Goal: Task Accomplishment & Management: Manage account settings

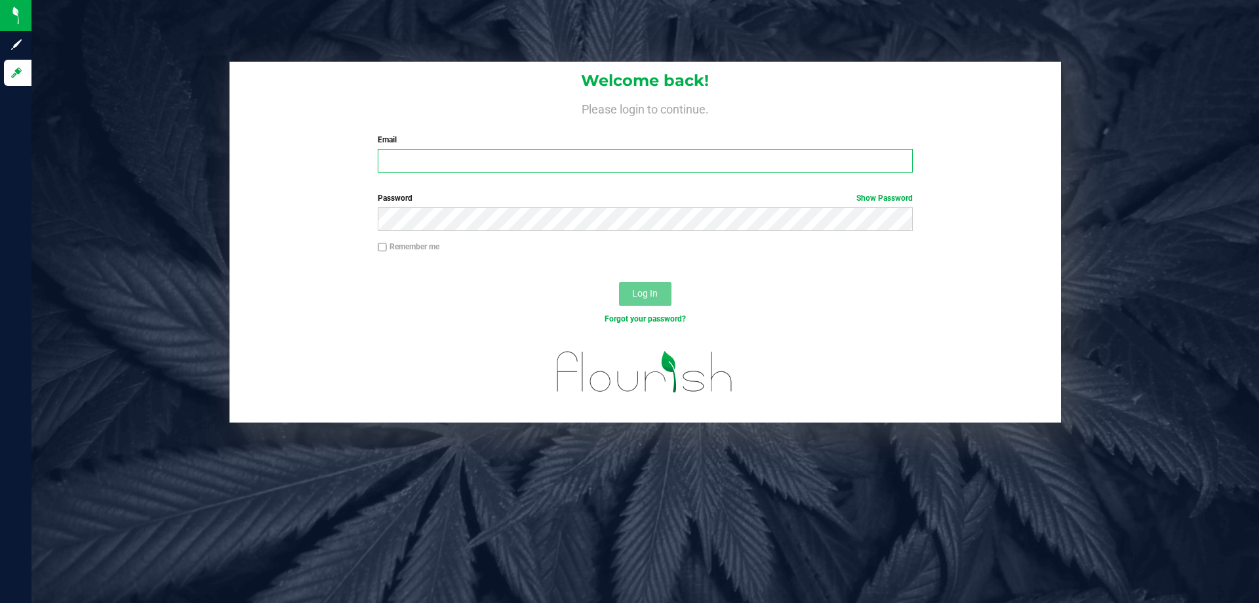
click at [733, 151] on input "Email" at bounding box center [645, 161] width 535 height 24
type input "[EMAIL_ADDRESS][DOMAIN_NAME]"
click at [619, 282] on button "Log In" at bounding box center [645, 294] width 52 height 24
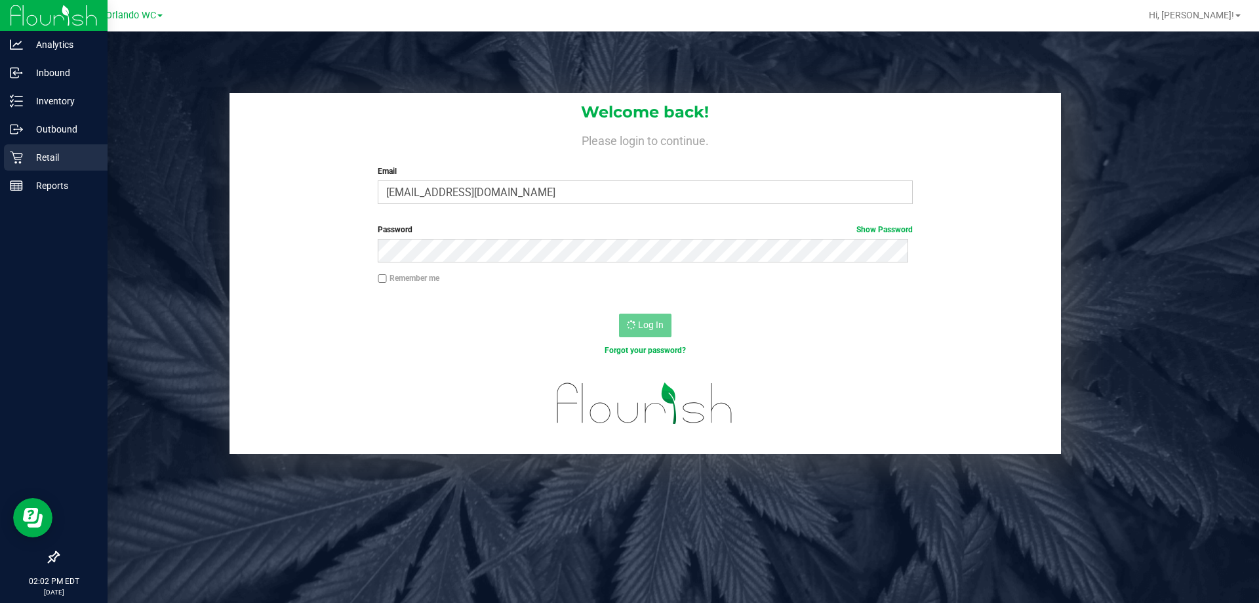
click at [10, 162] on icon at bounding box center [16, 157] width 13 height 13
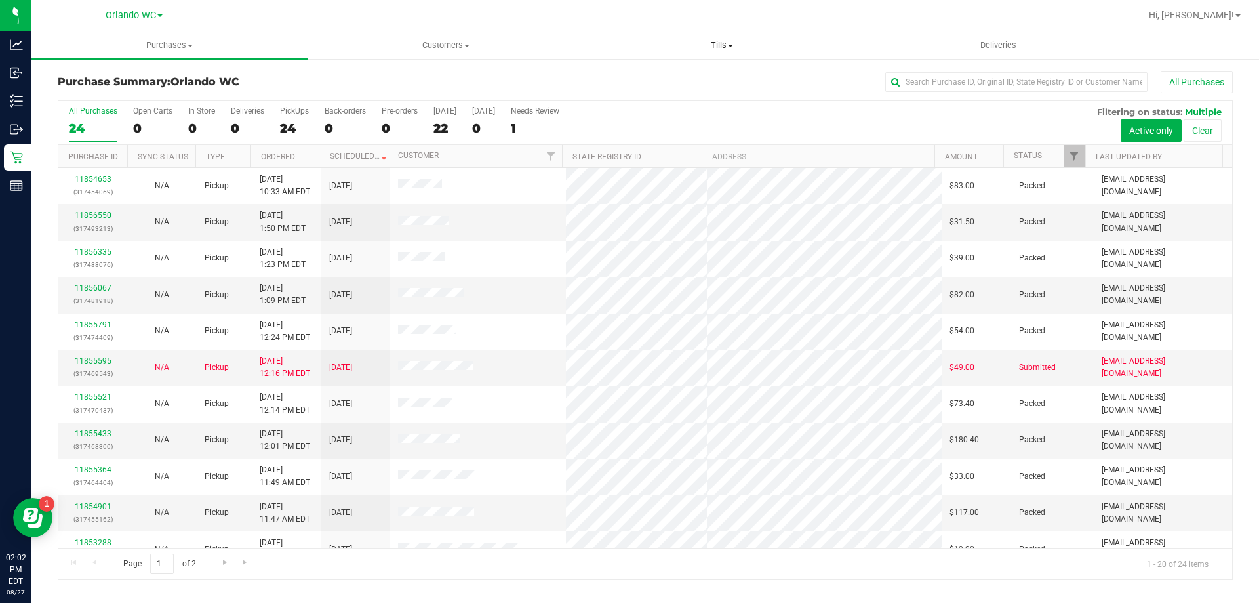
click at [708, 35] on uib-tab-heading "Tills Manage tills Reconcile e-payments" at bounding box center [721, 45] width 275 height 26
click at [651, 75] on span "Manage tills" at bounding box center [628, 78] width 89 height 11
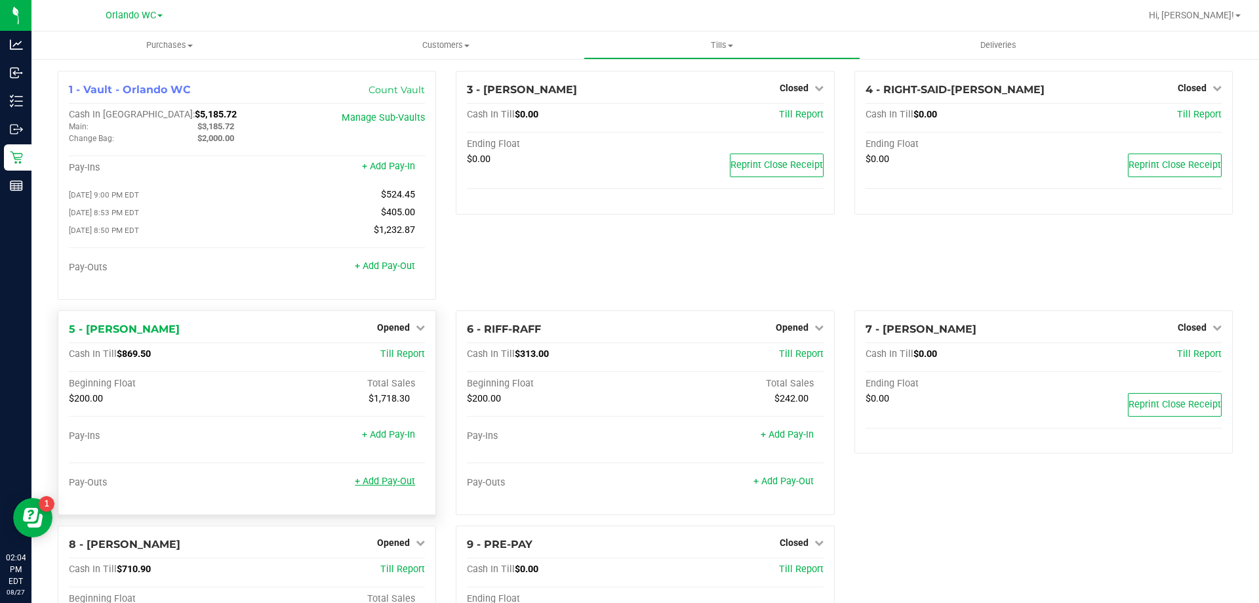
click at [388, 486] on link "+ Add Pay-Out" at bounding box center [385, 481] width 60 height 11
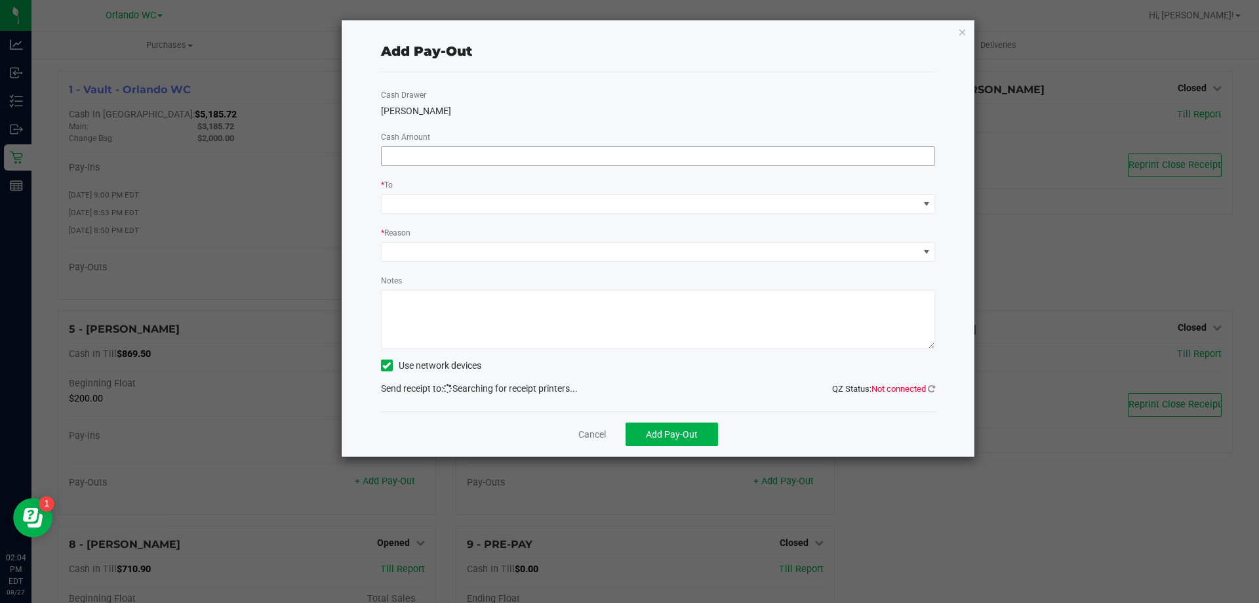
click at [490, 159] on input at bounding box center [659, 156] width 554 height 18
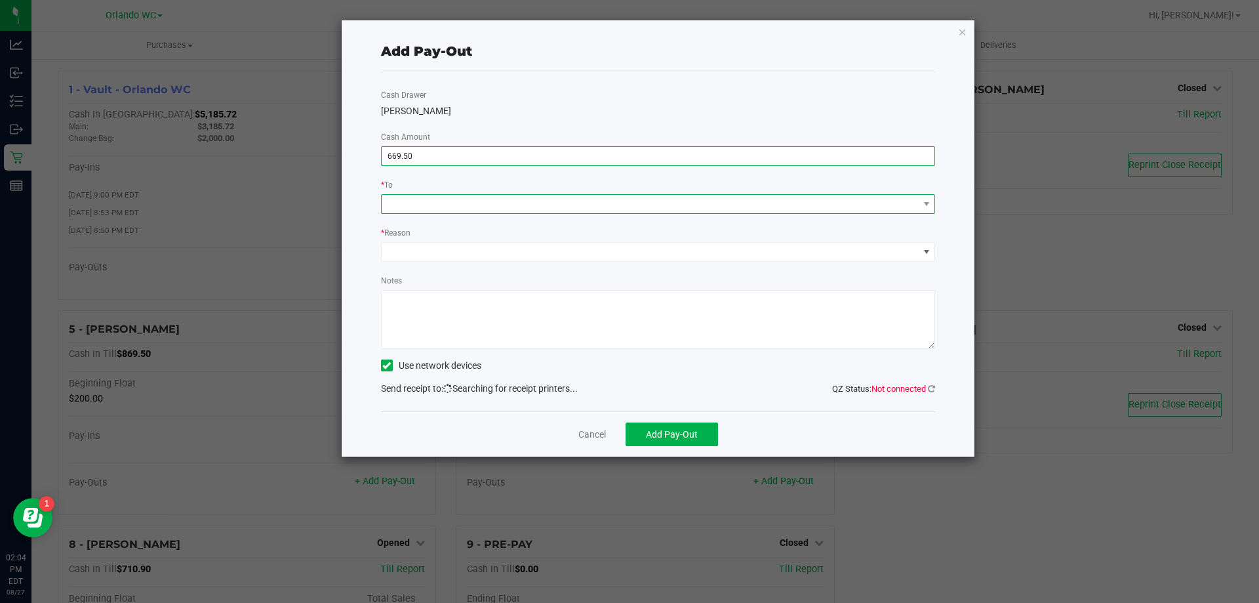
click at [501, 204] on span at bounding box center [650, 204] width 537 height 18
type input "$669.50"
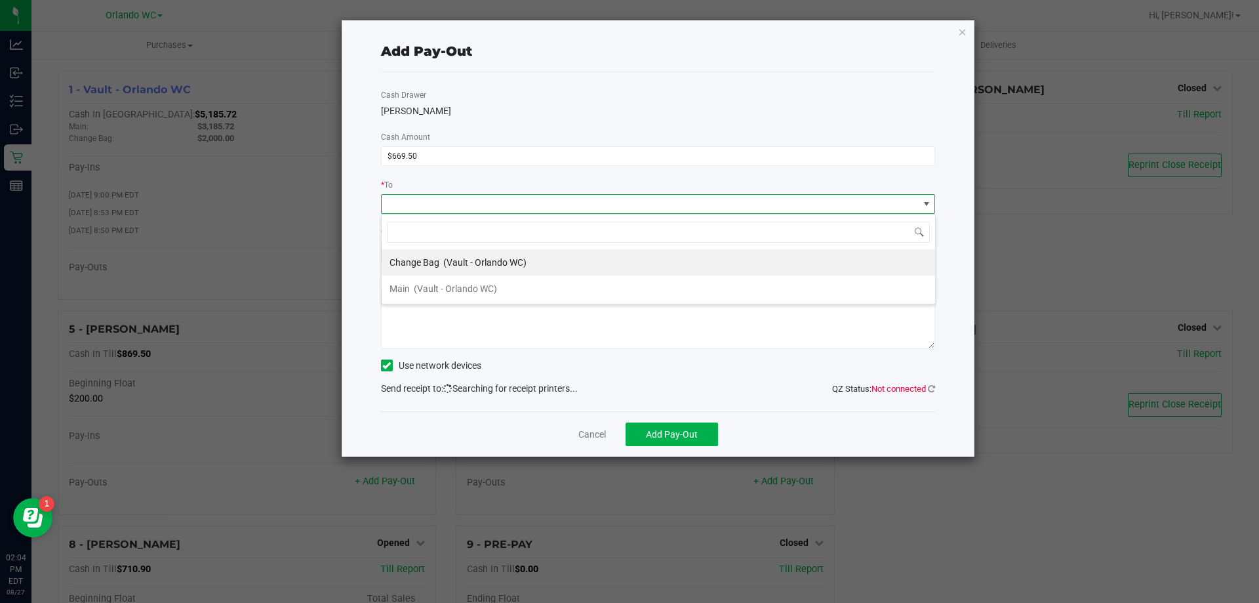
scroll to position [20, 554]
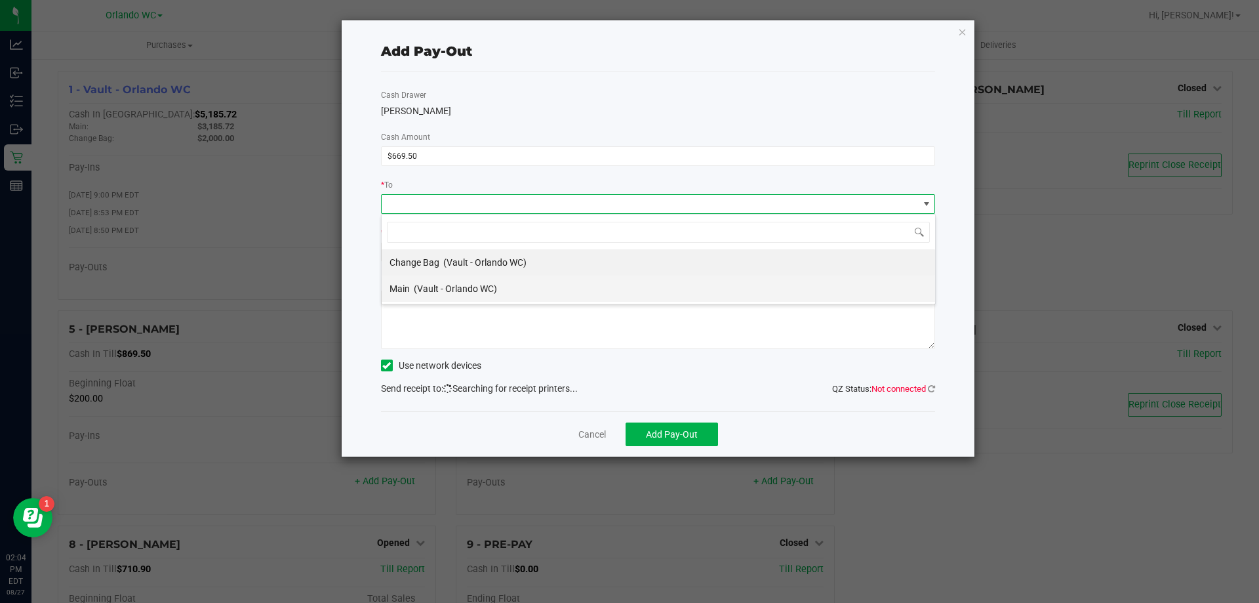
click at [449, 290] on span "(Vault - Orlando WC)" at bounding box center [455, 288] width 83 height 10
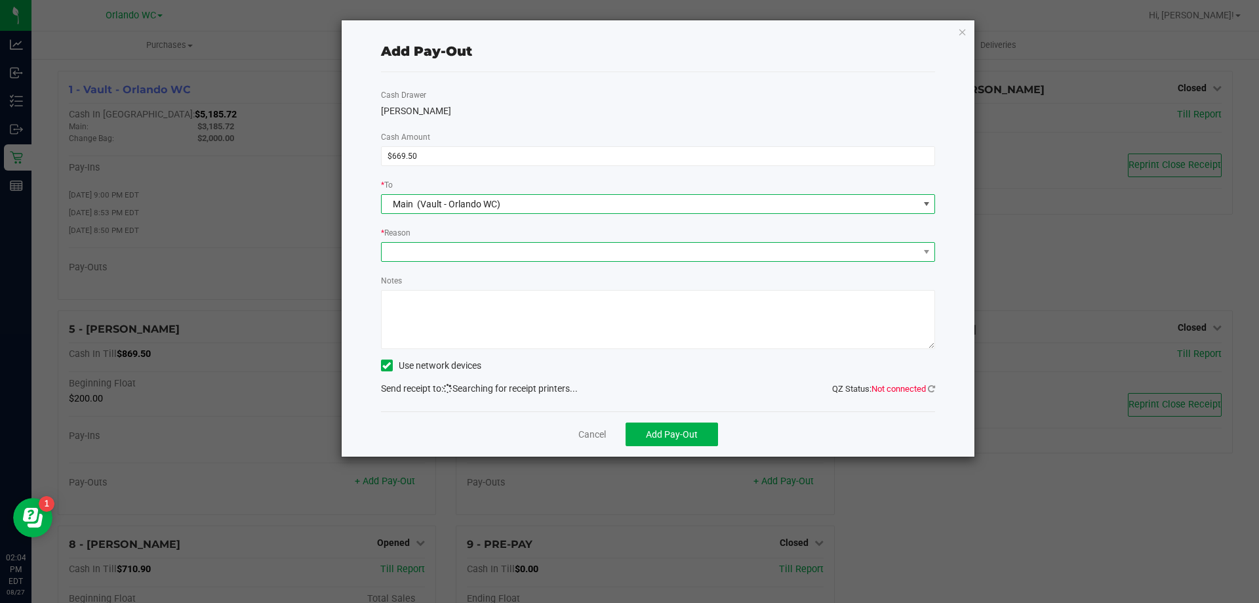
click at [531, 255] on span at bounding box center [650, 252] width 537 height 18
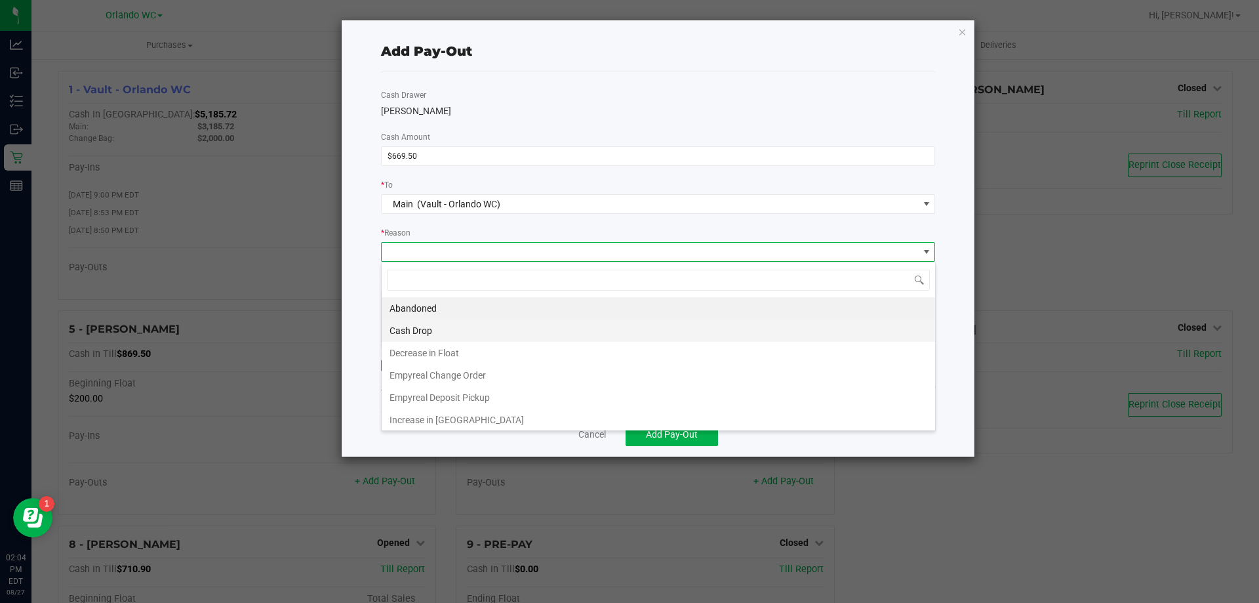
click at [504, 327] on li "Cash Drop" at bounding box center [659, 330] width 554 height 22
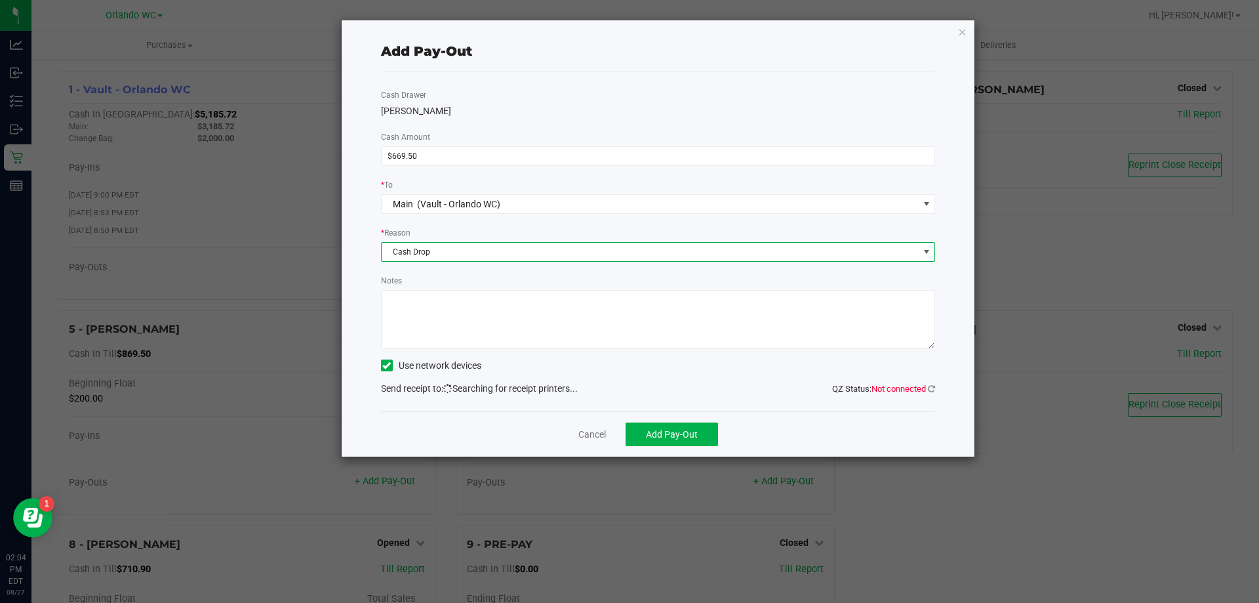
click at [594, 319] on textarea "Notes" at bounding box center [658, 319] width 555 height 59
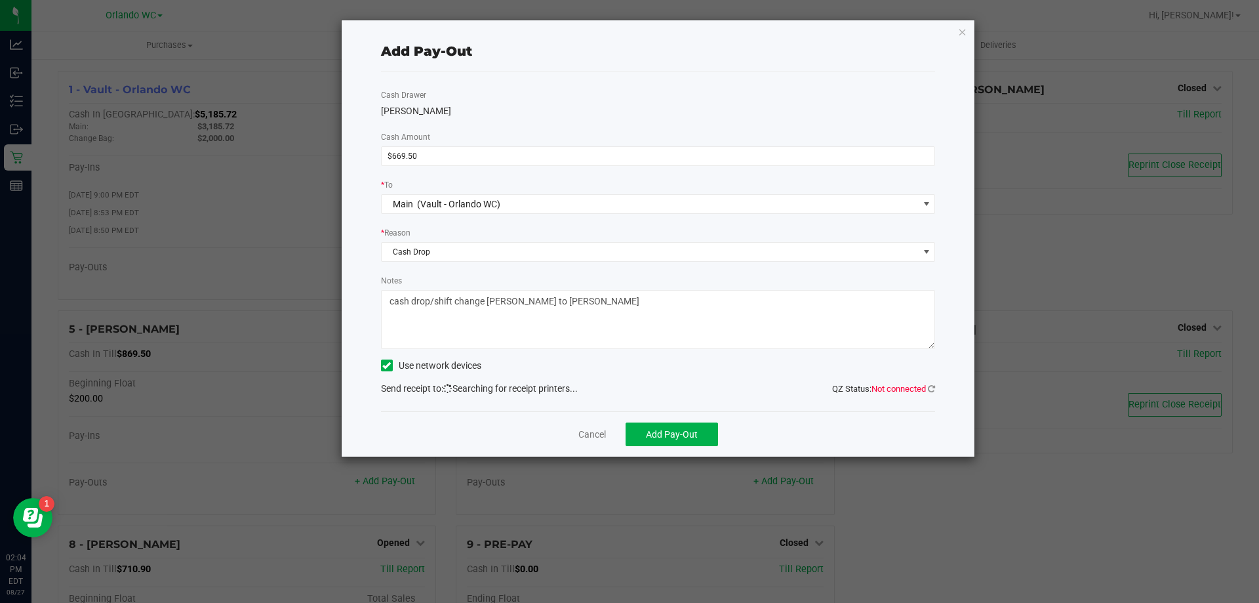
type textarea "cash drop/shift change [PERSON_NAME] to [PERSON_NAME]"
click at [932, 388] on icon at bounding box center [931, 388] width 7 height 9
click at [931, 388] on icon at bounding box center [931, 388] width 7 height 9
click at [931, 391] on icon at bounding box center [931, 388] width 7 height 9
click at [929, 388] on icon at bounding box center [931, 388] width 7 height 9
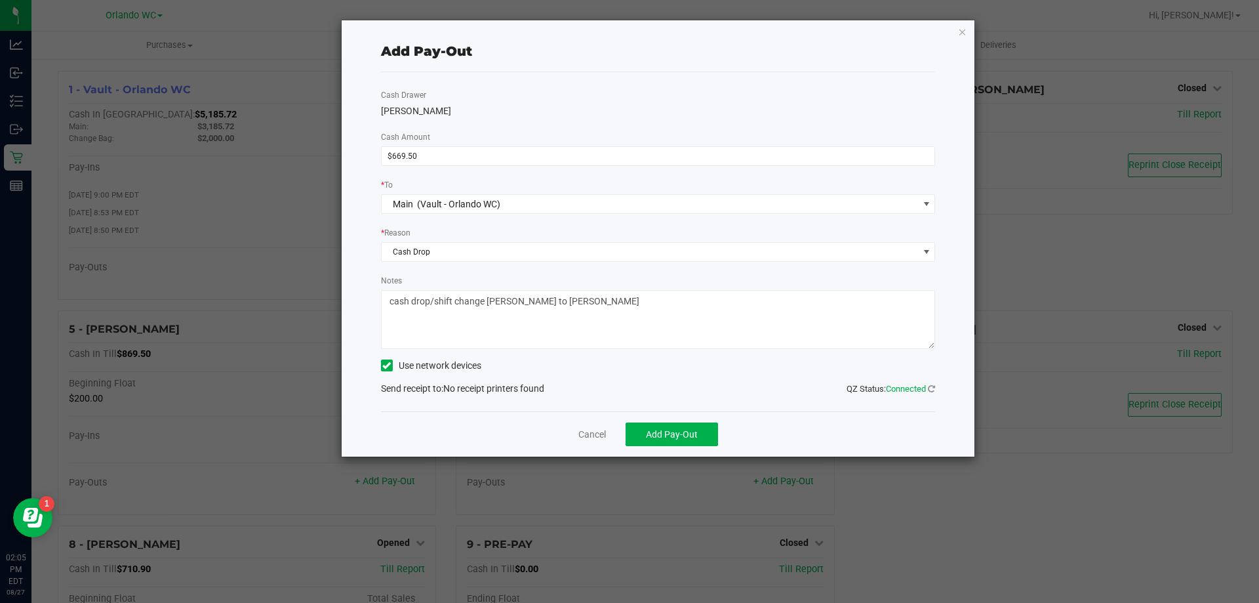
click at [435, 367] on label "Use network devices" at bounding box center [431, 366] width 100 height 14
click at [0, 0] on input "Use network devices" at bounding box center [0, 0] width 0 height 0
click at [435, 367] on label "Use network devices" at bounding box center [431, 366] width 100 height 14
click at [0, 0] on input "Use network devices" at bounding box center [0, 0] width 0 height 0
click at [961, 32] on icon "button" at bounding box center [962, 32] width 9 height 16
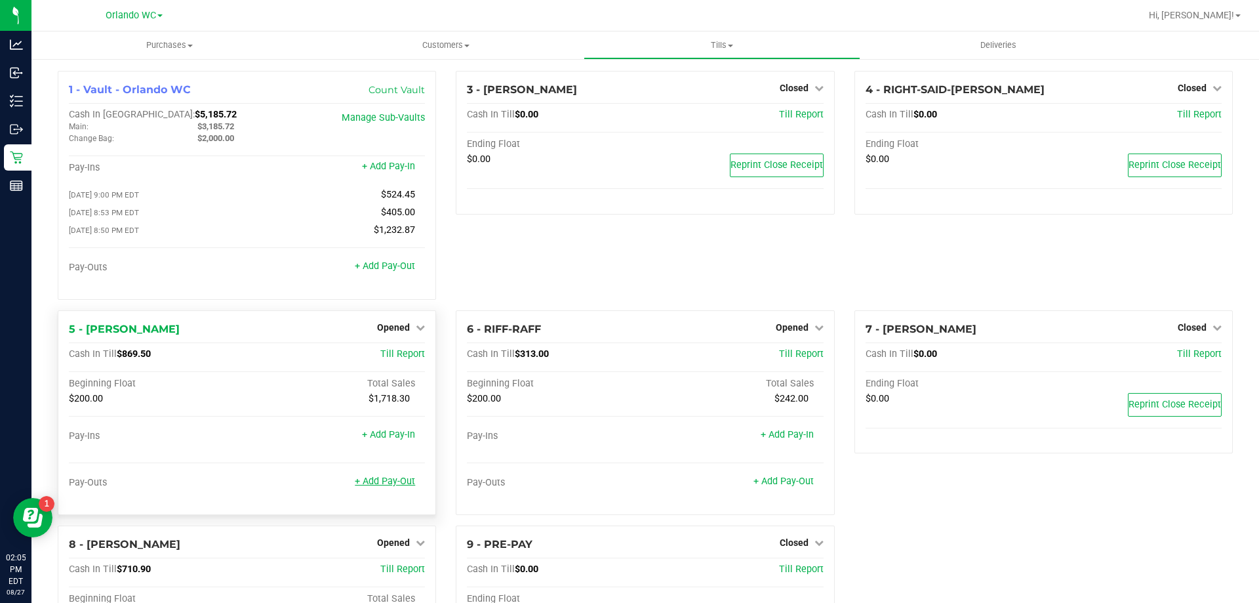
click at [392, 487] on link "+ Add Pay-Out" at bounding box center [385, 481] width 60 height 11
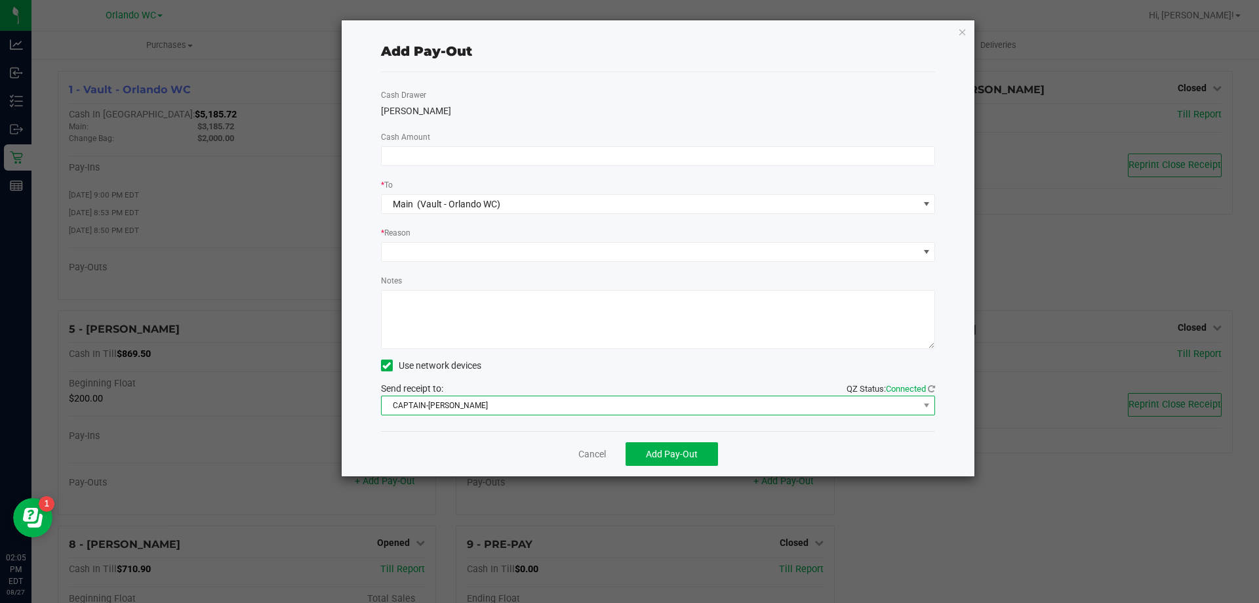
click at [516, 409] on span "CAPTAIN-[PERSON_NAME]" at bounding box center [650, 405] width 537 height 18
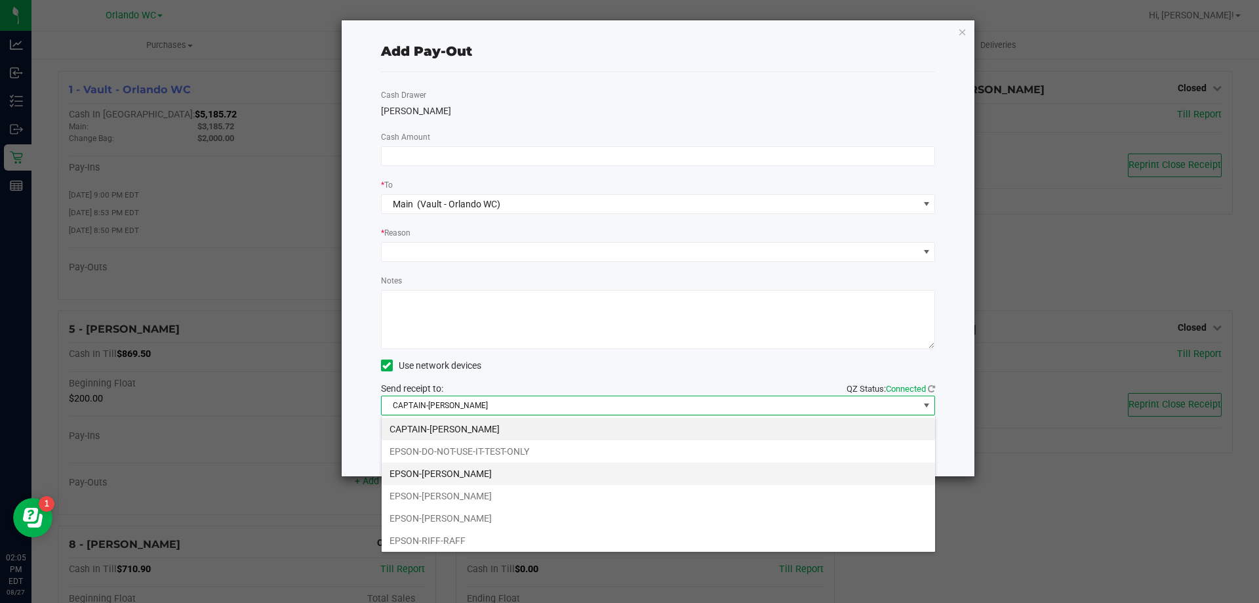
click at [460, 472] on li "EPSON-[PERSON_NAME]" at bounding box center [659, 473] width 554 height 22
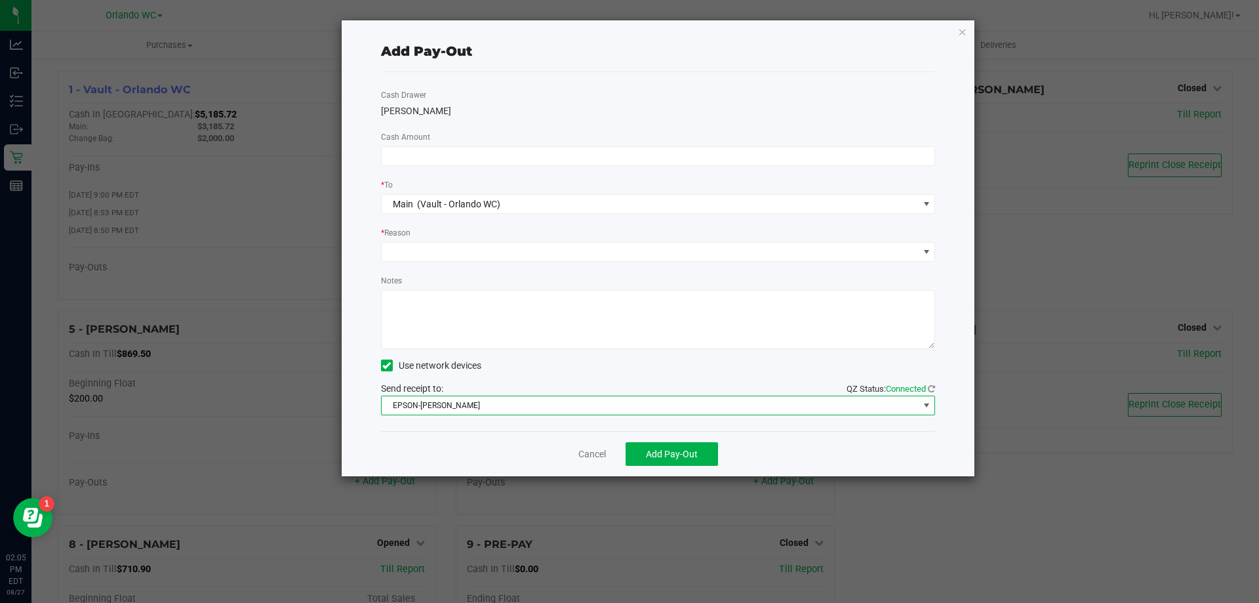
click at [504, 175] on div "Cash Drawer [PERSON_NAME] Cash Amount * To Main (Vault - Orlando WC) * Reason N…" at bounding box center [658, 251] width 555 height 359
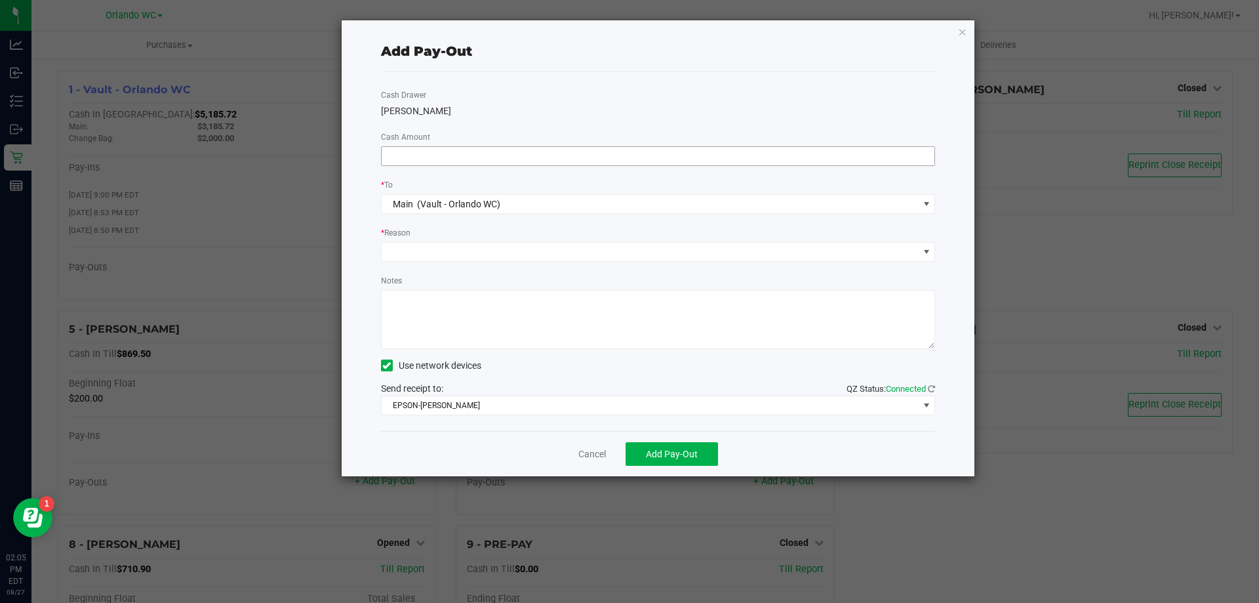
click at [504, 161] on input at bounding box center [659, 156] width 554 height 18
type input "$669.50"
click at [589, 246] on span at bounding box center [650, 252] width 537 height 18
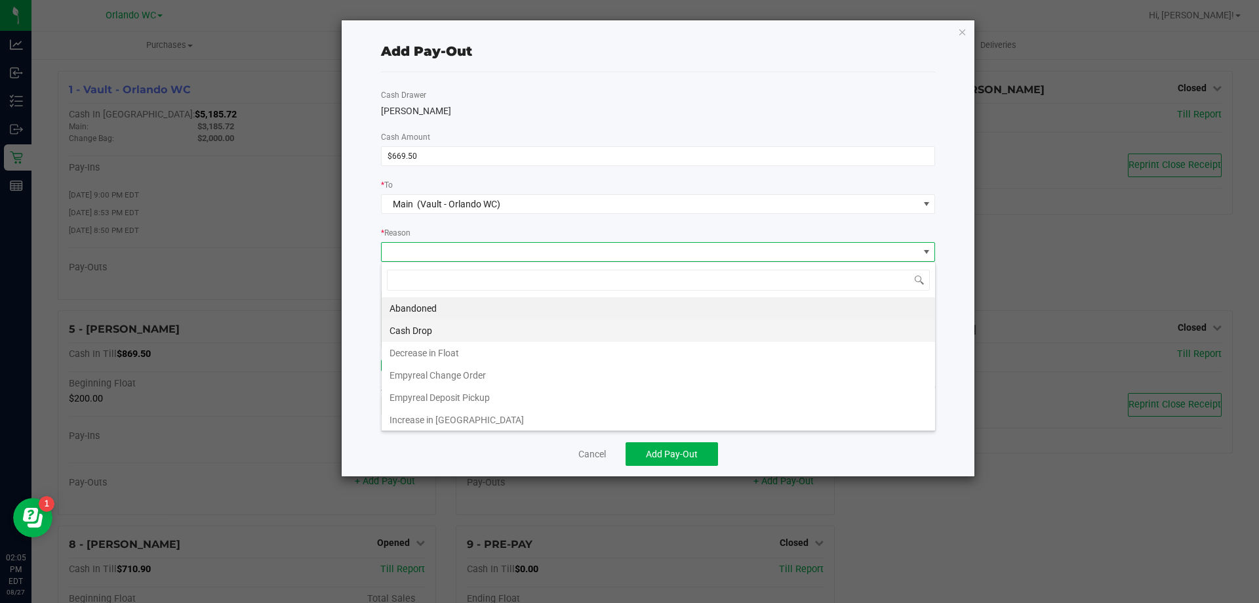
click at [433, 332] on li "Cash Drop" at bounding box center [659, 330] width 554 height 22
click at [435, 302] on textarea "Notes" at bounding box center [658, 319] width 555 height 59
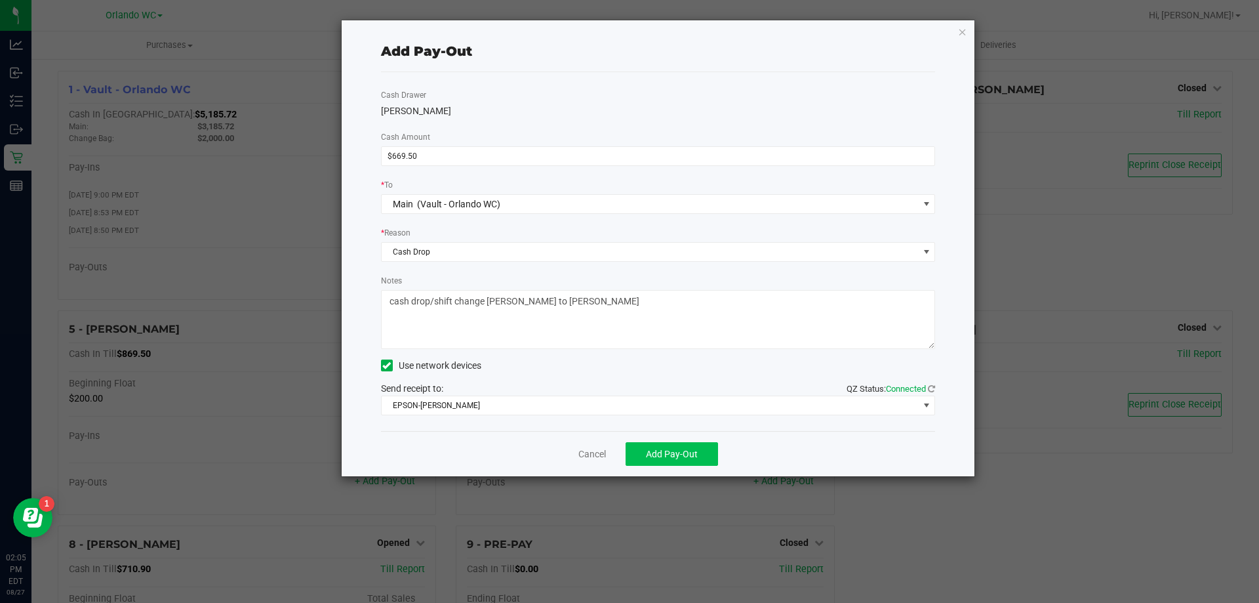
type textarea "cash drop/shift change [PERSON_NAME] to [PERSON_NAME]"
click at [662, 454] on span "Add Pay-Out" at bounding box center [672, 454] width 52 height 10
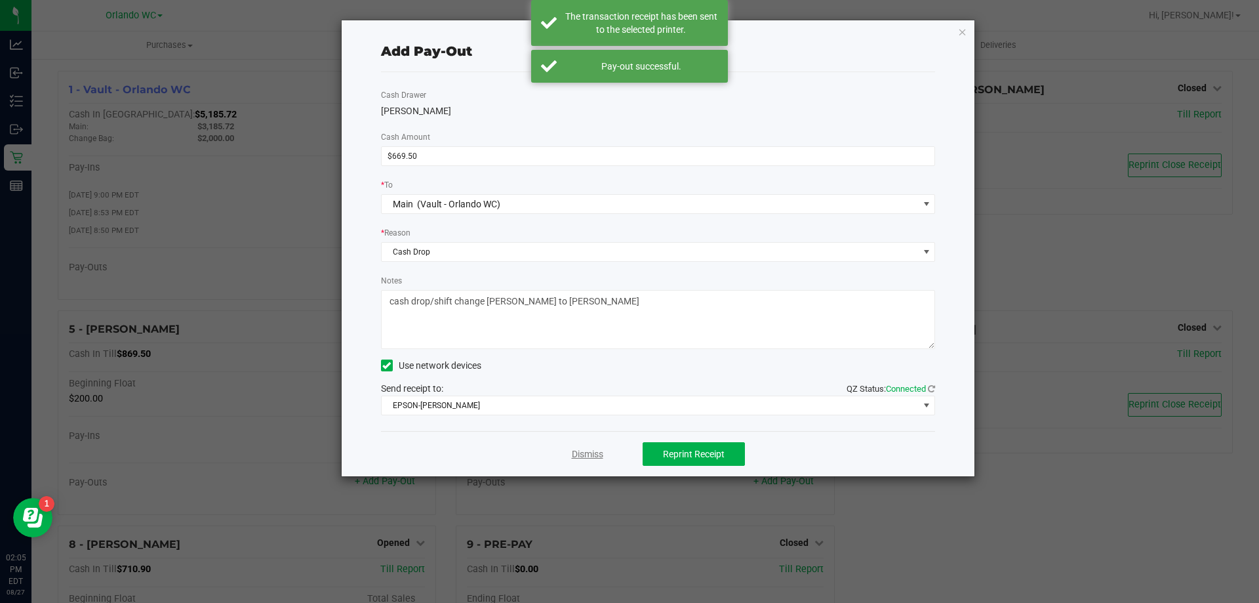
click at [592, 457] on link "Dismiss" at bounding box center [587, 454] width 31 height 14
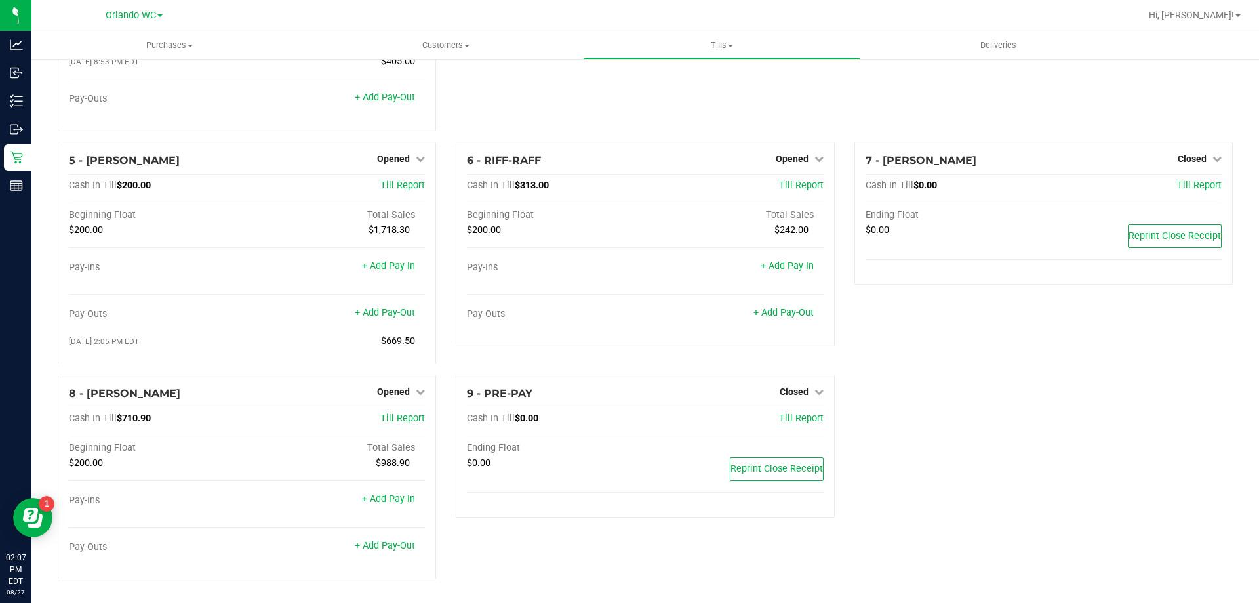
scroll to position [0, 0]
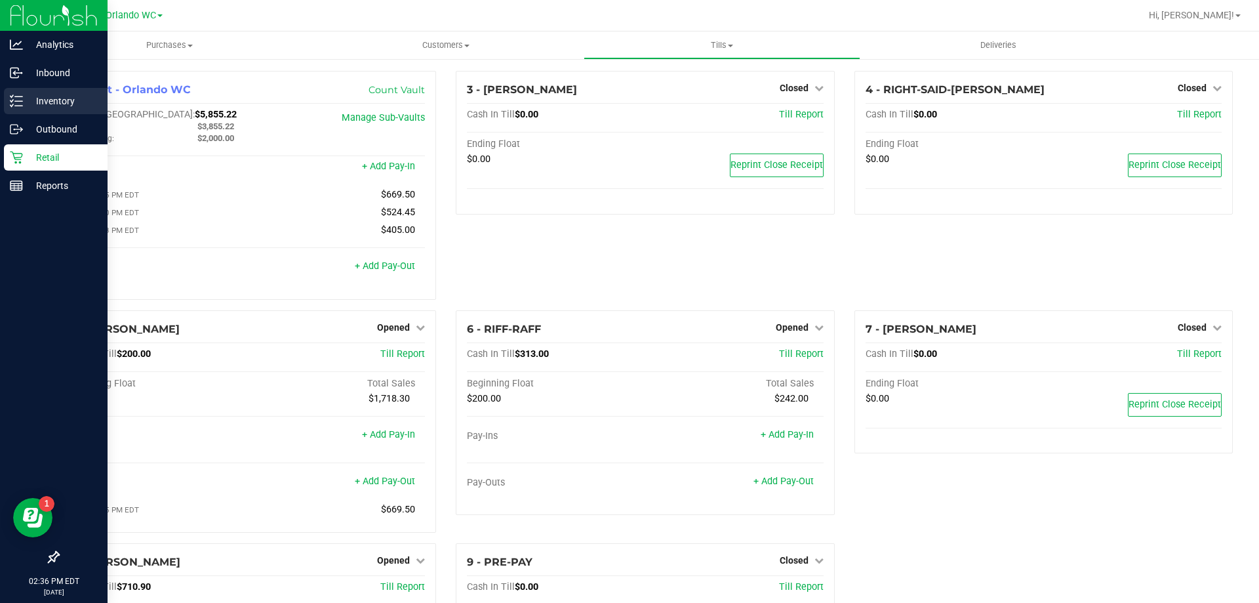
click at [16, 108] on div "Inventory" at bounding box center [56, 101] width 104 height 26
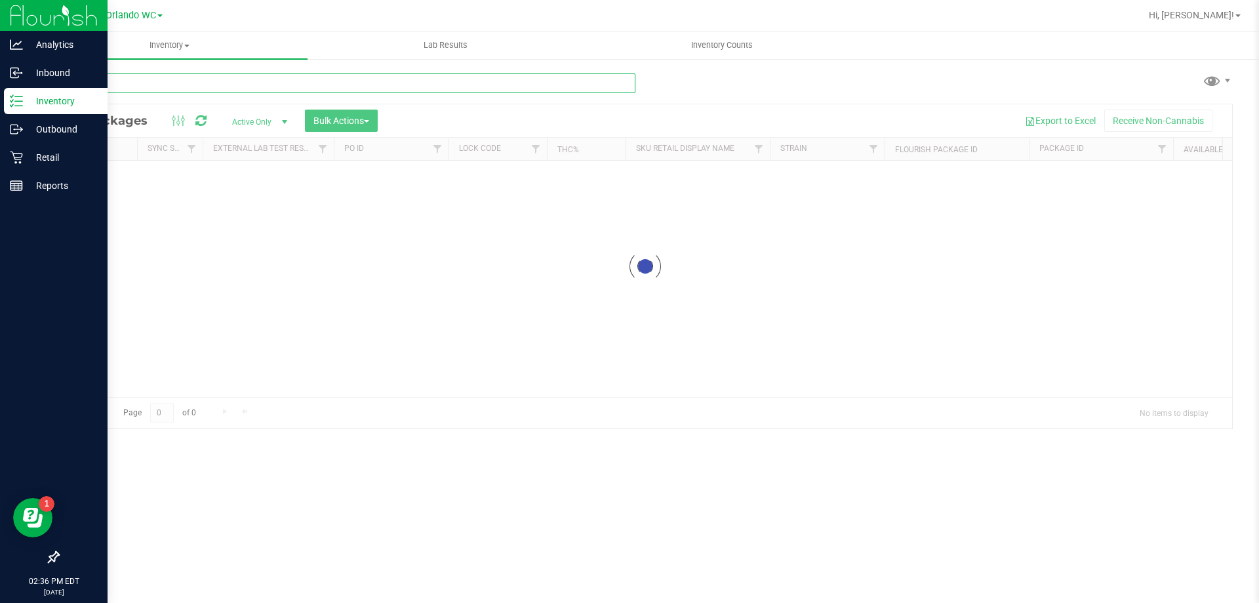
click at [146, 74] on input "text" at bounding box center [347, 83] width 578 height 20
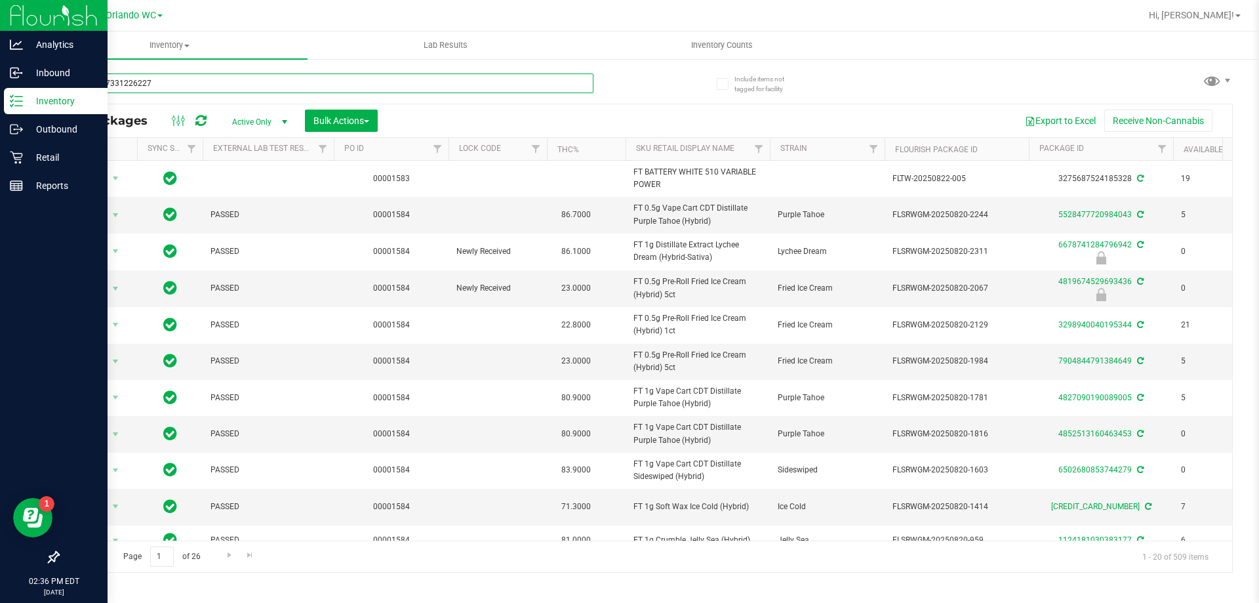
type input "4732527331226227"
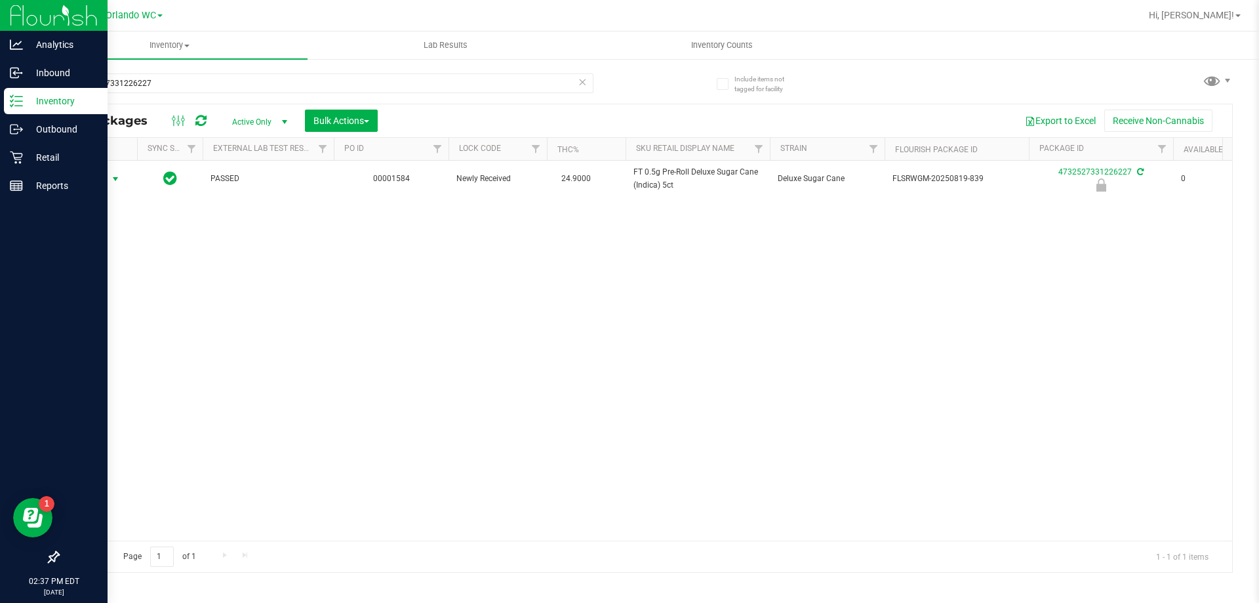
drag, startPoint x: 94, startPoint y: 182, endPoint x: 118, endPoint y: 250, distance: 72.2
click at [94, 181] on span "Action" at bounding box center [88, 179] width 35 height 18
click at [102, 325] on li "Unlock package" at bounding box center [114, 335] width 84 height 20
click at [83, 252] on div "Action Action Adjust qty Create package Edit attributes Global inventory Locate…" at bounding box center [645, 351] width 1174 height 380
click at [166, 75] on input "4732527331226227" at bounding box center [326, 83] width 536 height 20
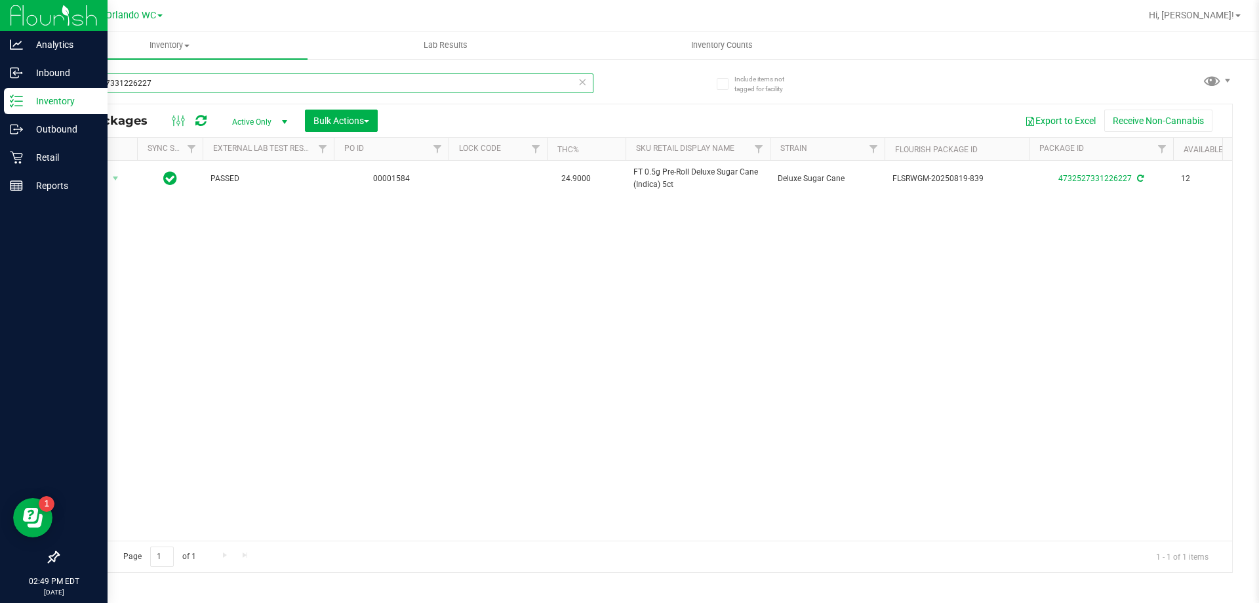
click at [166, 75] on input "4732527331226227" at bounding box center [326, 83] width 536 height 20
type input "1429873388672029"
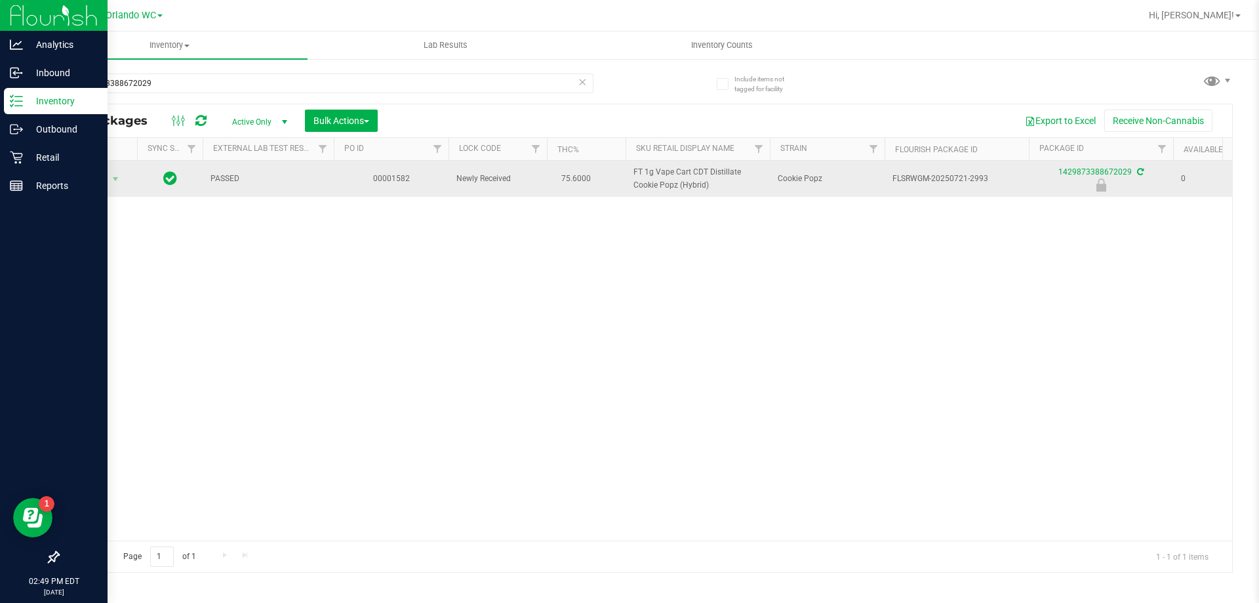
click at [102, 181] on span "Action" at bounding box center [88, 179] width 35 height 18
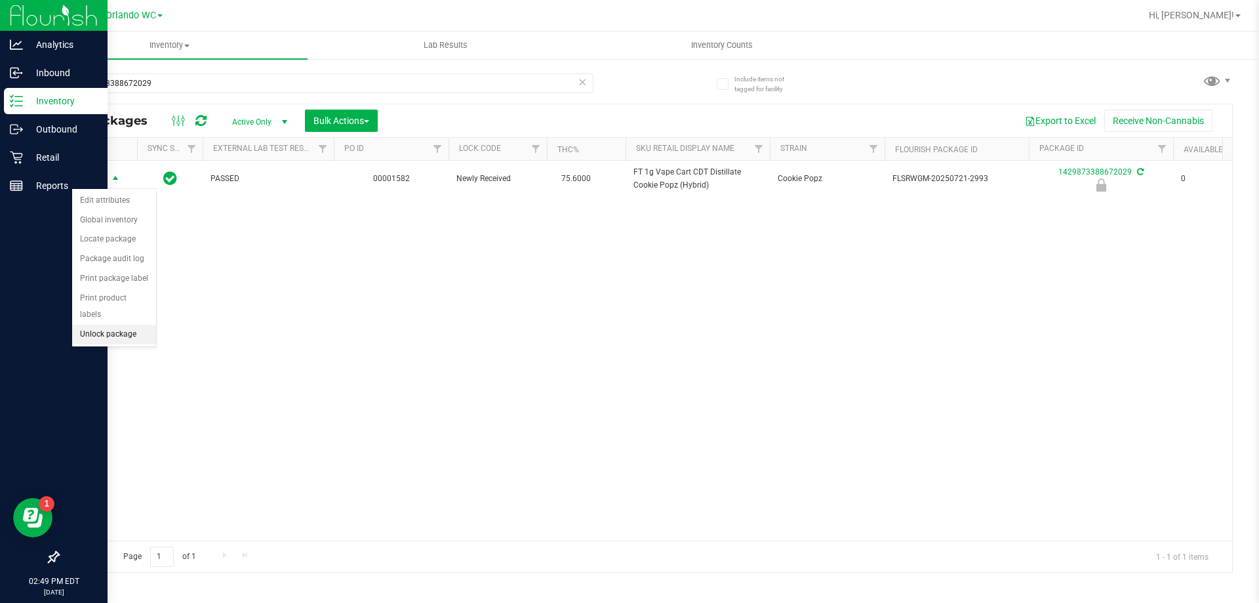
click at [96, 327] on li "Unlock package" at bounding box center [114, 335] width 84 height 20
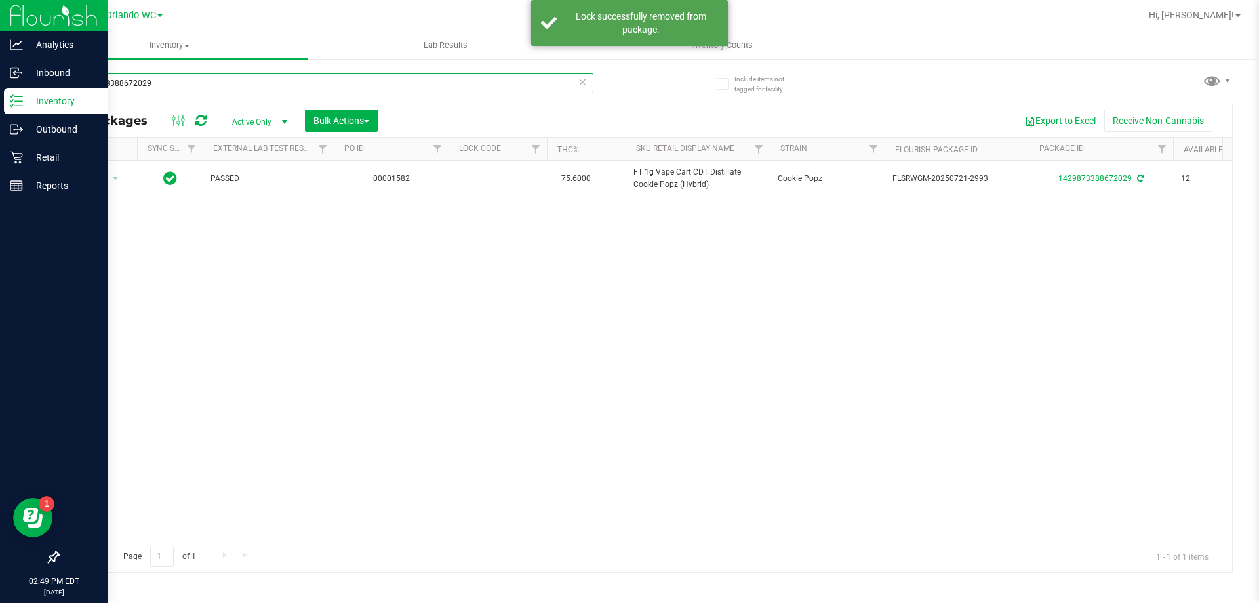
click at [465, 83] on input "1429873388672029" at bounding box center [326, 83] width 536 height 20
type input "3816358884094631"
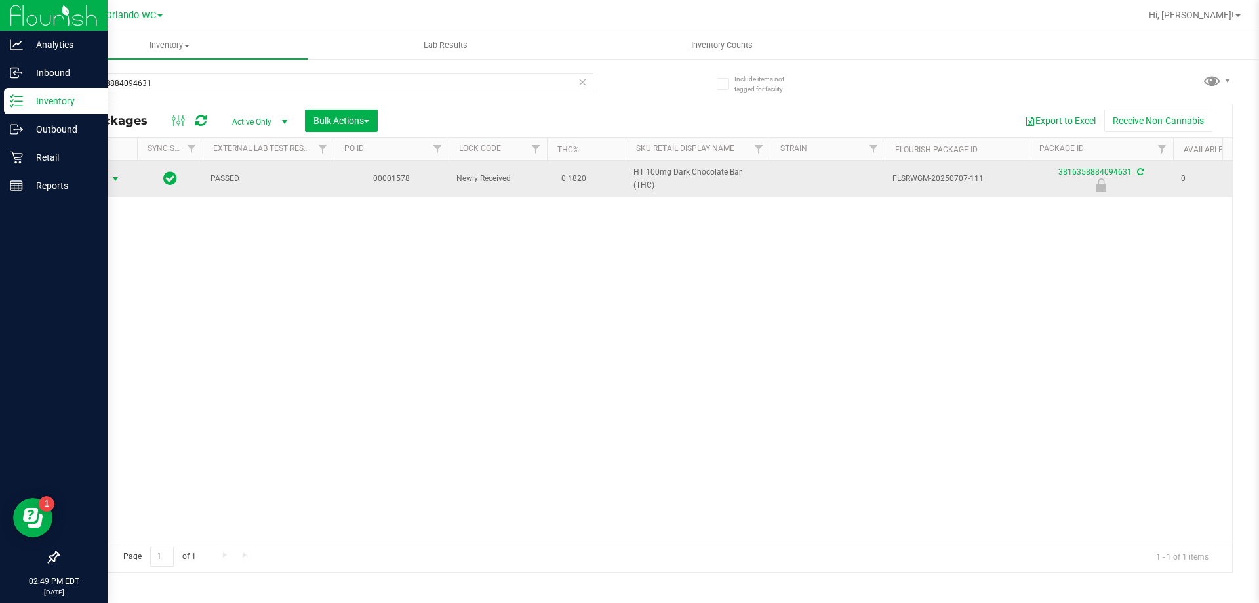
click at [102, 173] on span "Action" at bounding box center [88, 179] width 35 height 18
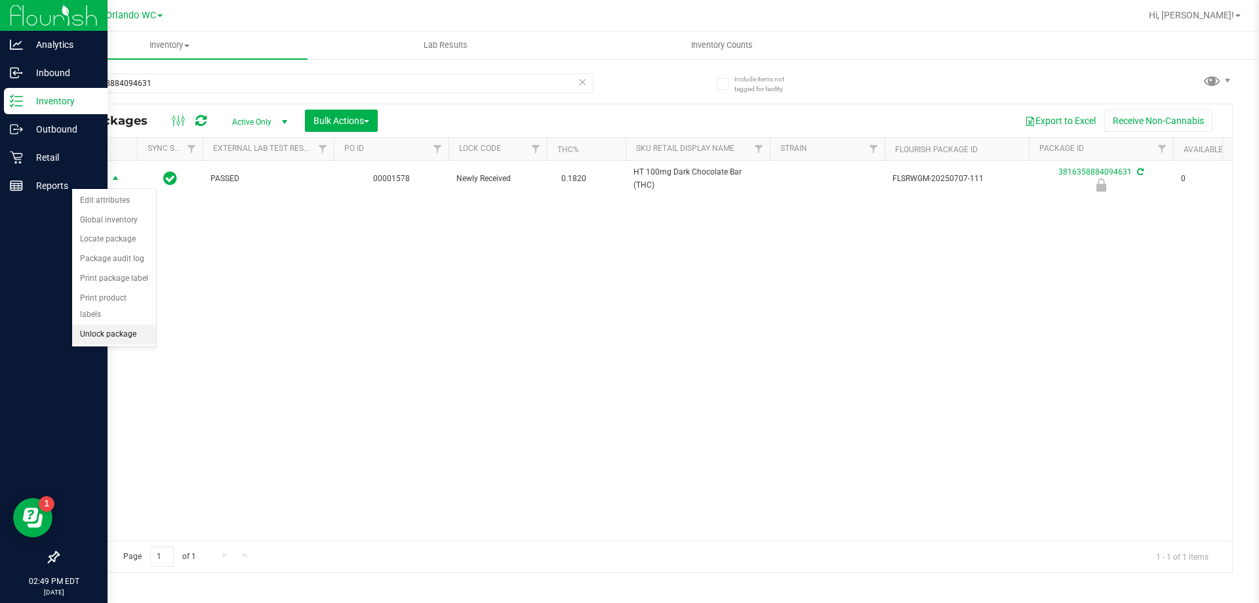
click at [98, 325] on li "Unlock package" at bounding box center [114, 335] width 84 height 20
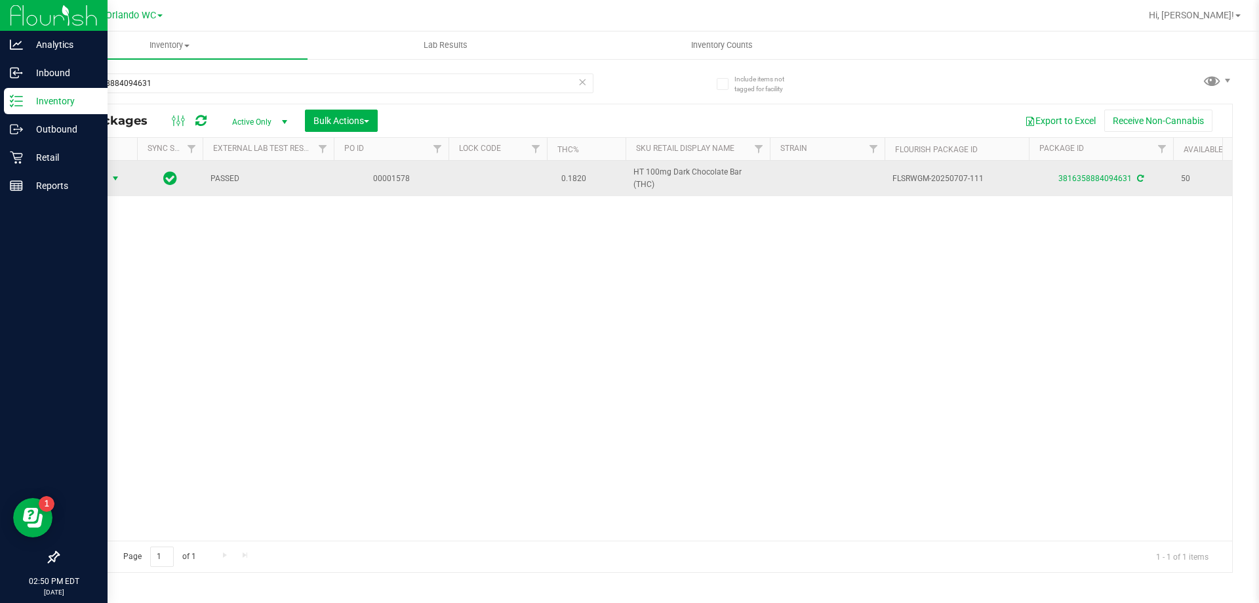
click at [108, 176] on span "select" at bounding box center [116, 178] width 16 height 18
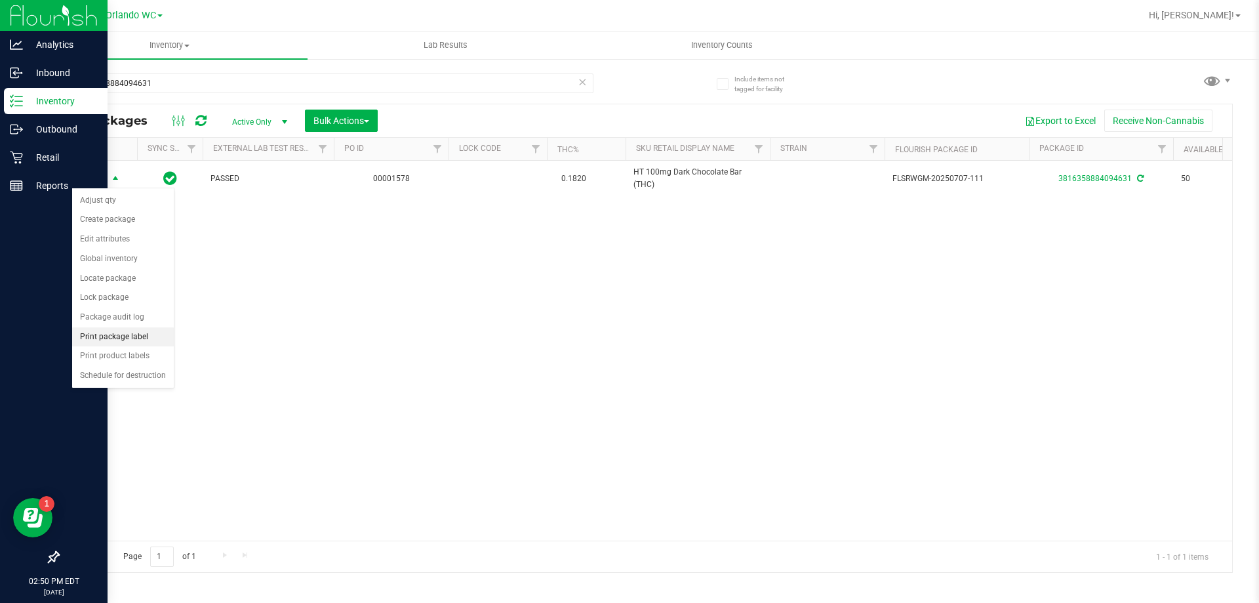
click at [131, 341] on li "Print package label" at bounding box center [123, 337] width 102 height 20
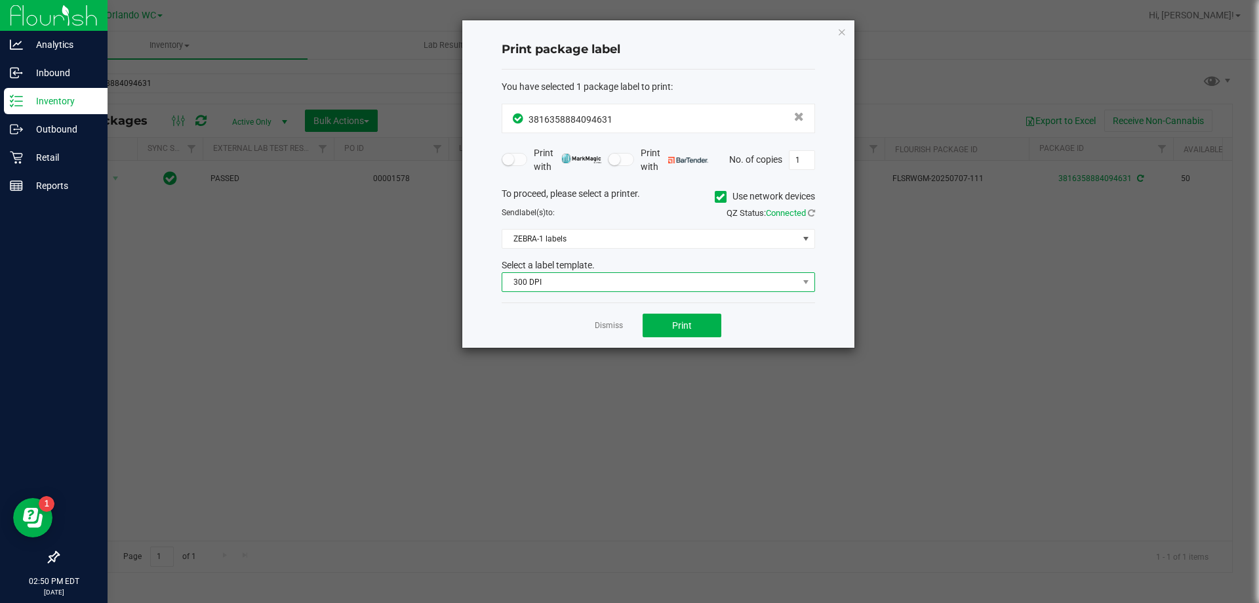
click at [628, 289] on span "300 DPI" at bounding box center [650, 282] width 296 height 18
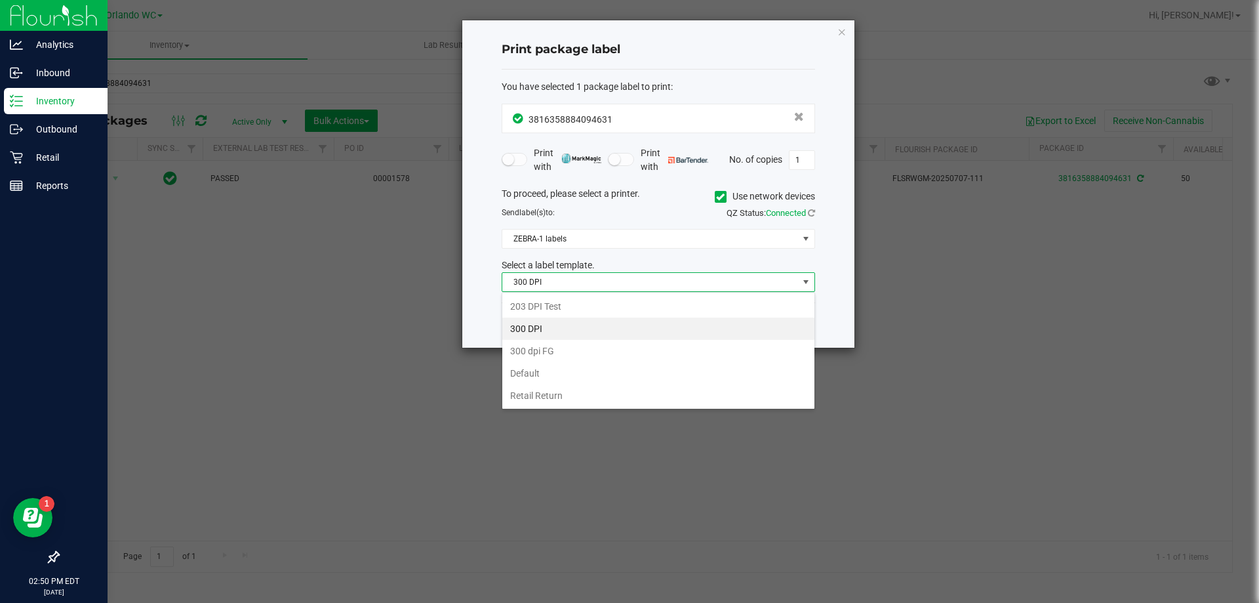
scroll to position [20, 314]
click at [559, 307] on li "203 DPI Test" at bounding box center [658, 306] width 312 height 22
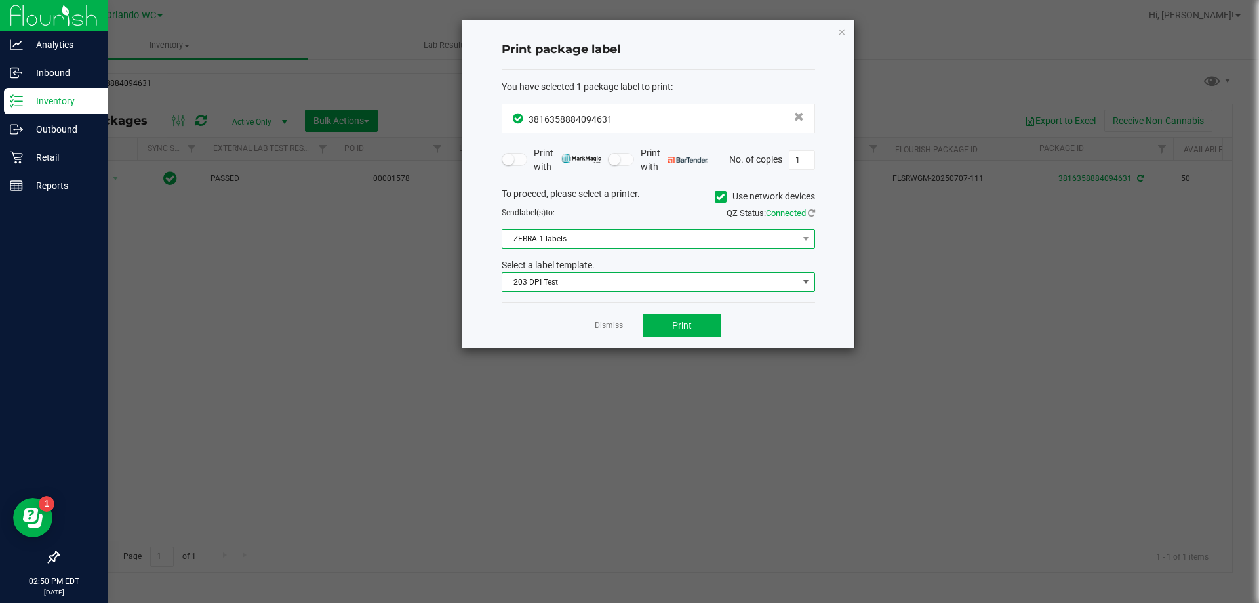
click at [582, 233] on span "ZEBRA-1 labels" at bounding box center [650, 239] width 296 height 18
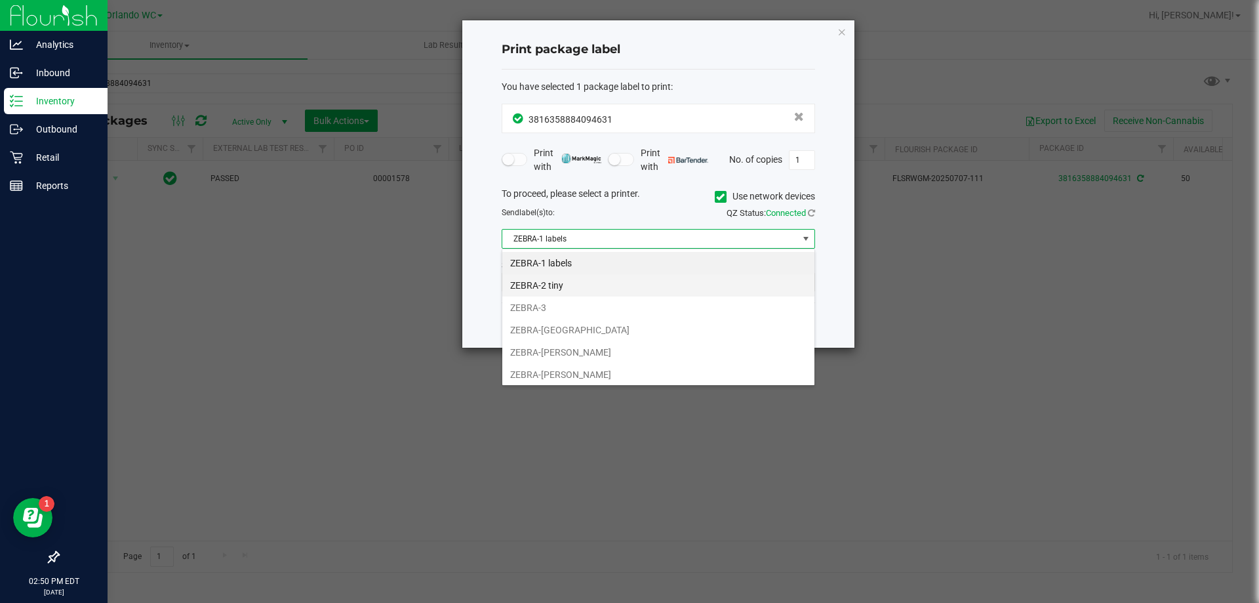
click at [569, 282] on li "ZEBRA-2 tiny" at bounding box center [658, 285] width 312 height 22
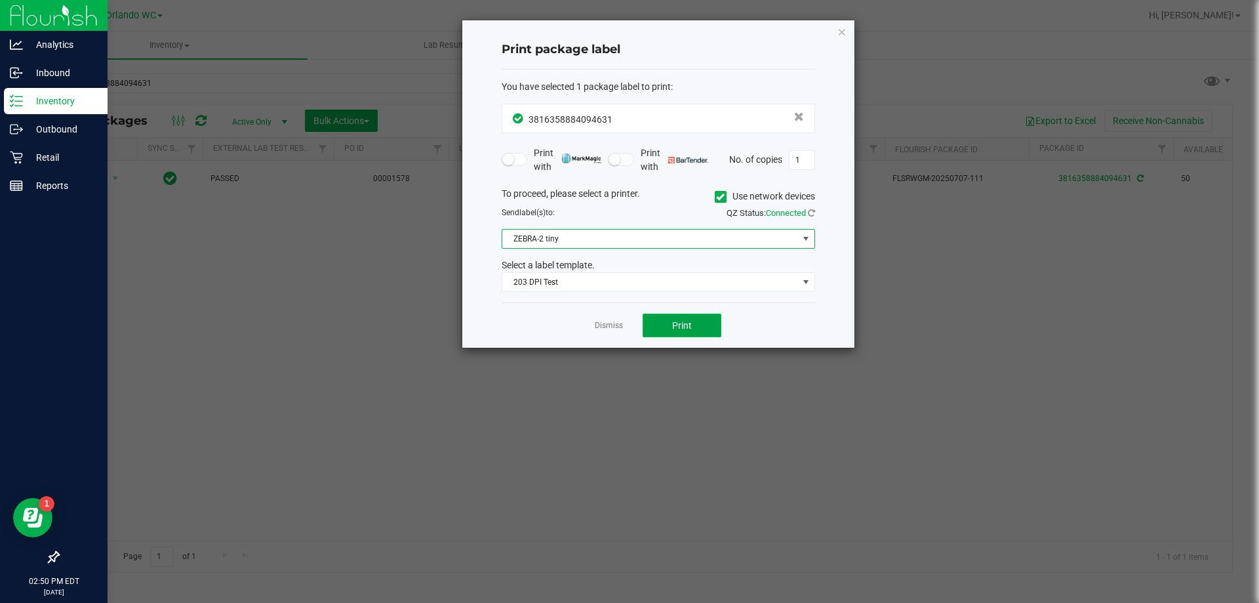
click at [708, 325] on button "Print" at bounding box center [682, 326] width 79 height 24
click at [838, 39] on icon "button" at bounding box center [842, 32] width 9 height 16
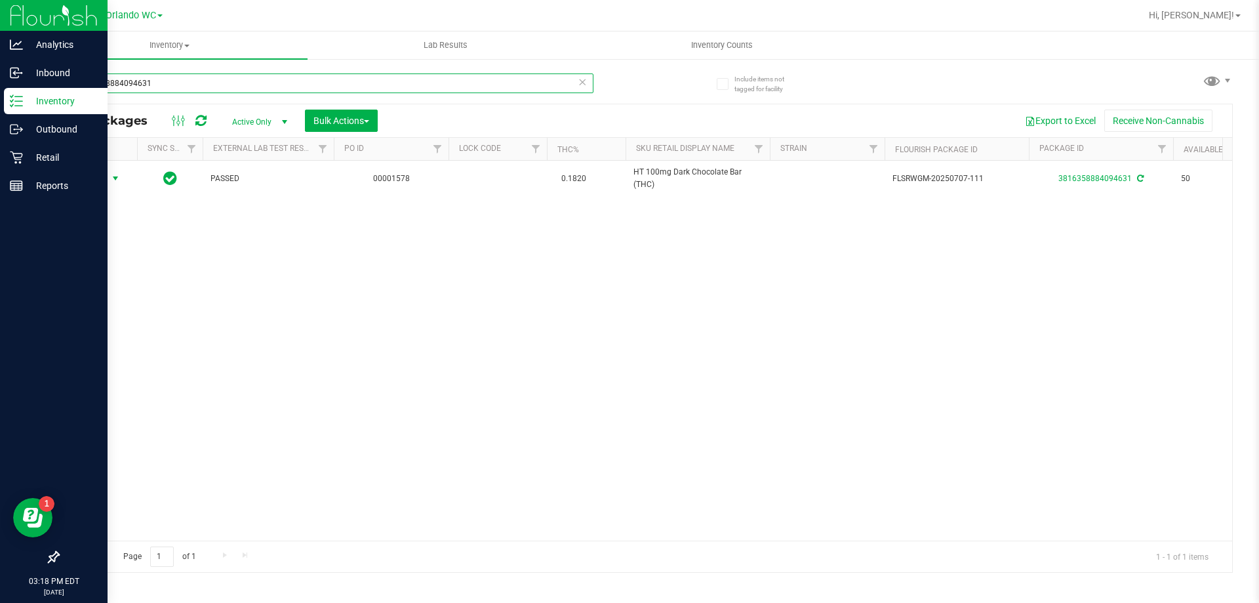
click at [511, 78] on input "3816358884094631" at bounding box center [326, 83] width 536 height 20
type input "3"
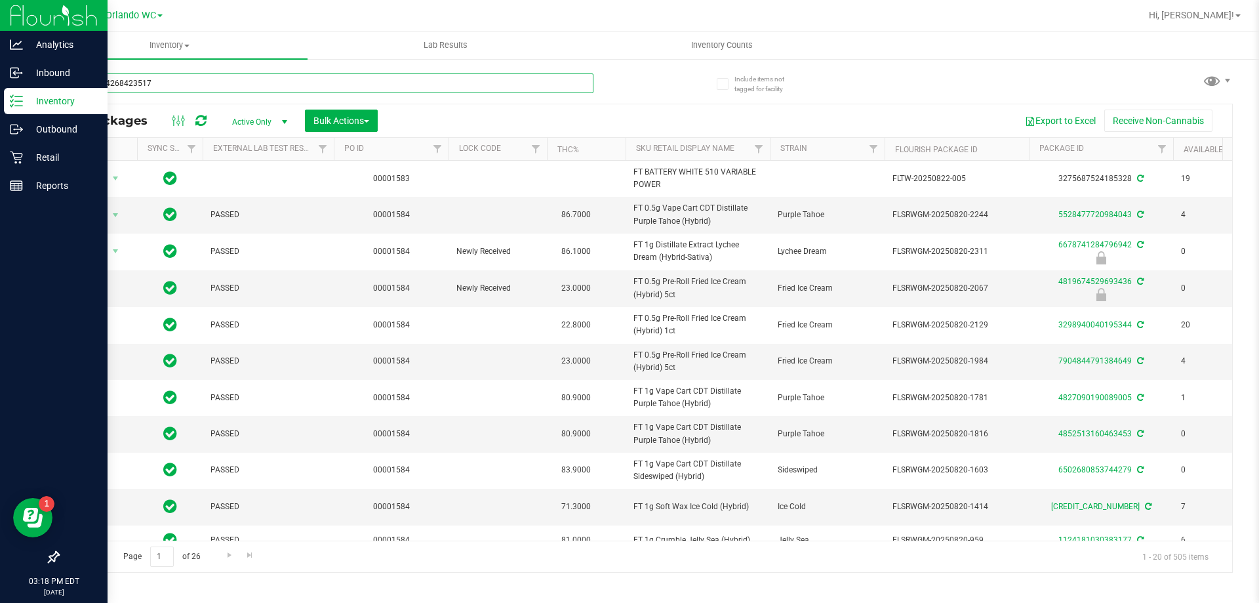
type input "5669804268423517"
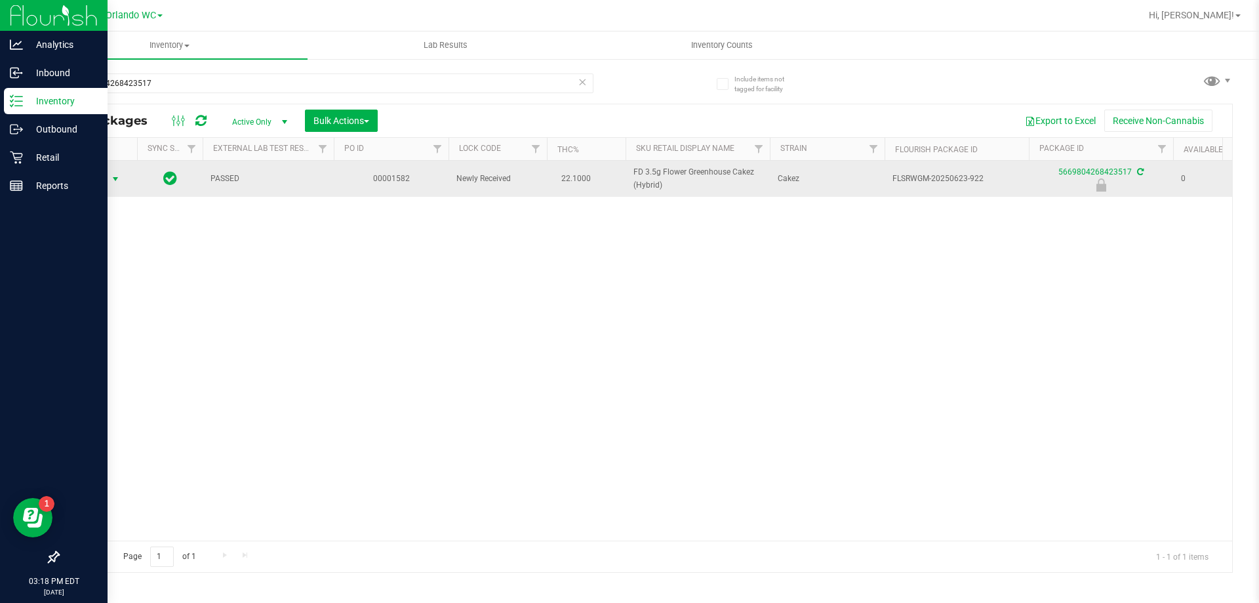
click at [113, 179] on span "select" at bounding box center [115, 179] width 10 height 10
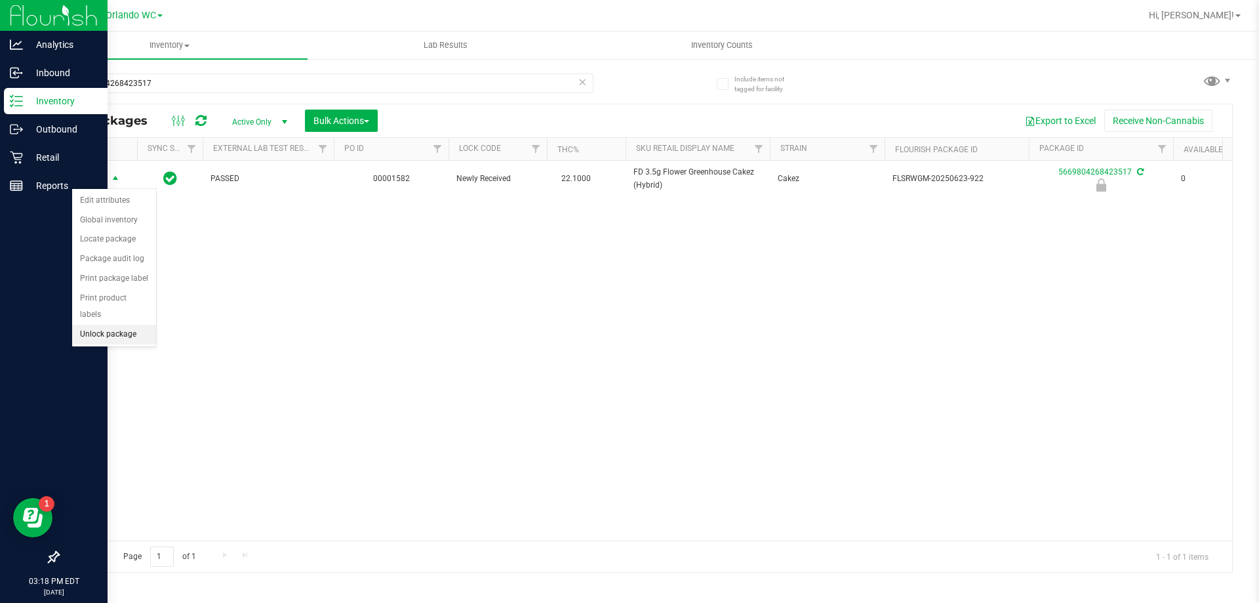
click at [100, 325] on li "Unlock package" at bounding box center [114, 335] width 84 height 20
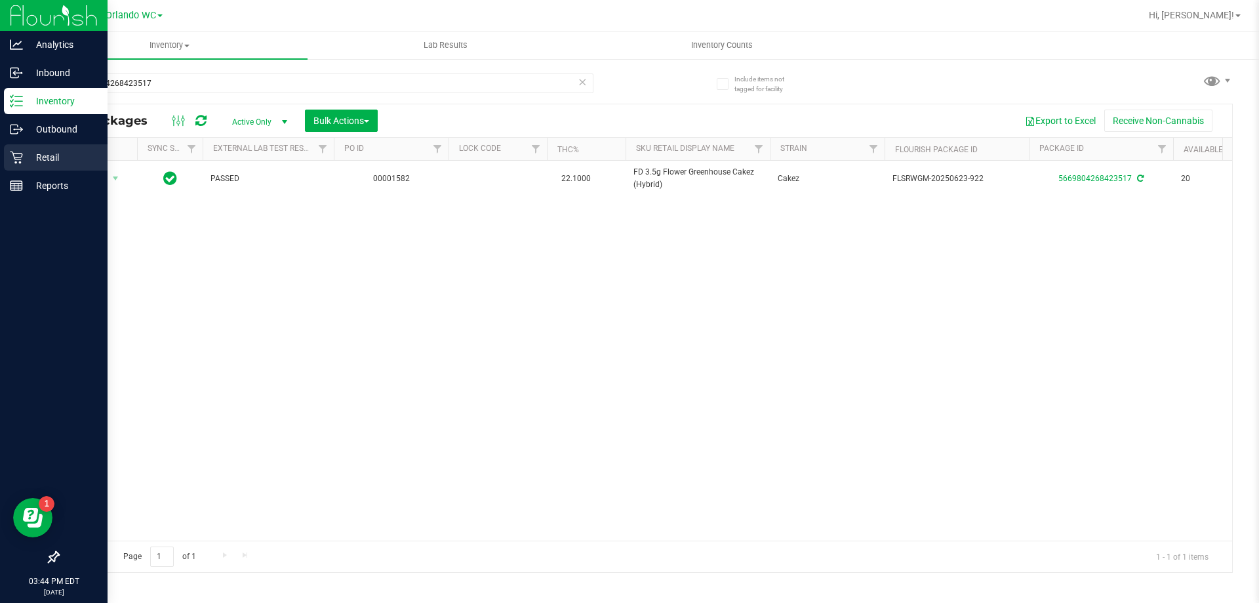
click at [9, 172] on link "Retail" at bounding box center [54, 158] width 108 height 28
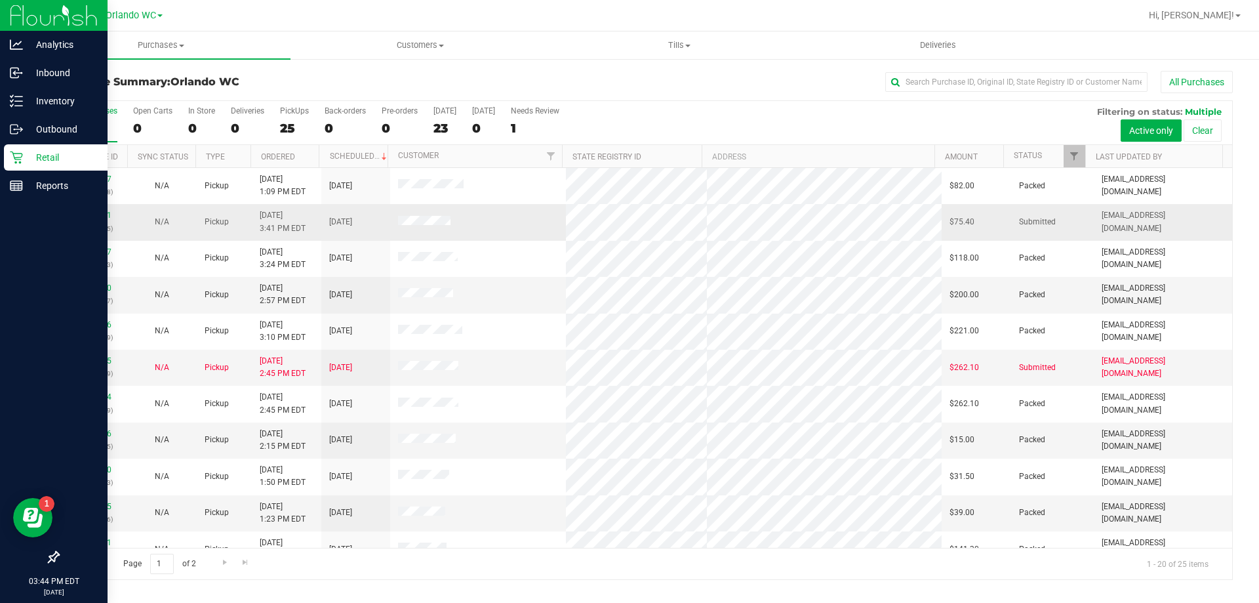
click at [375, 216] on td "[DATE]" at bounding box center [355, 222] width 69 height 36
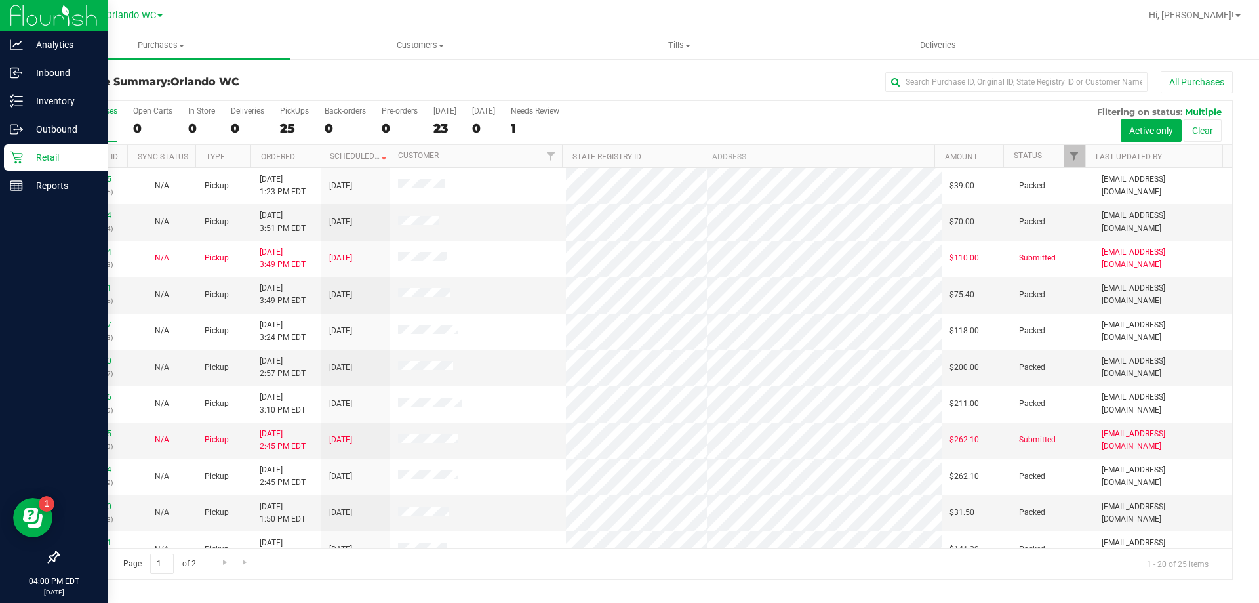
click at [83, 118] on label "All Purchases 25" at bounding box center [93, 124] width 49 height 36
click at [0, 0] on input "All Purchases 25" at bounding box center [0, 0] width 0 height 0
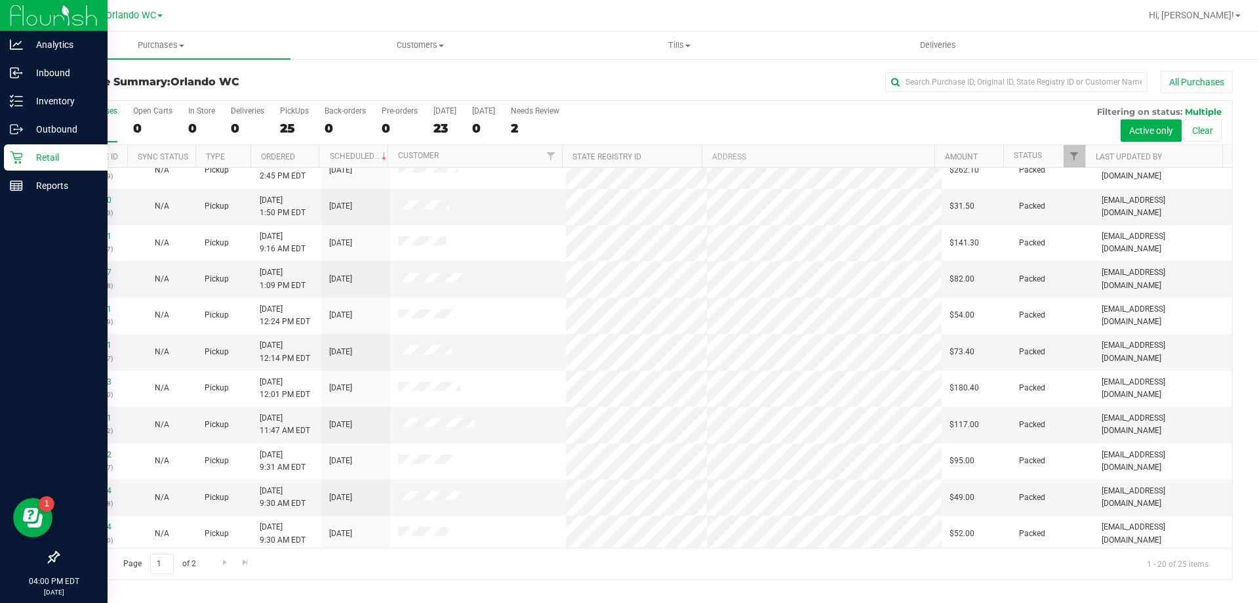
scroll to position [346, 0]
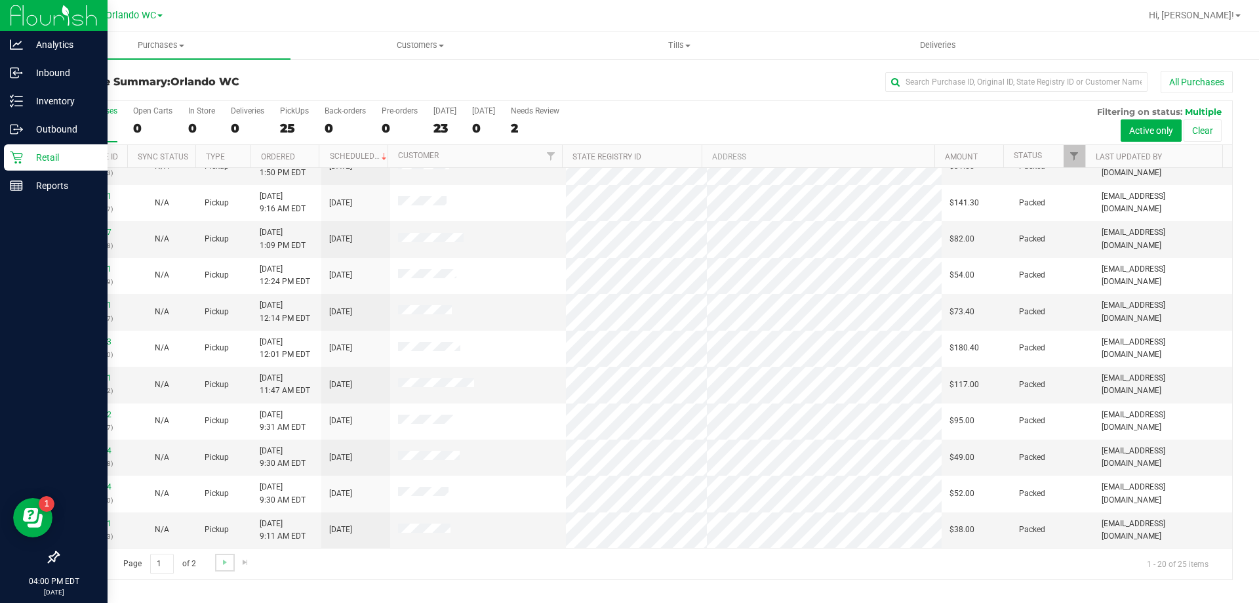
click at [219, 554] on link "Go to the next page" at bounding box center [224, 563] width 19 height 18
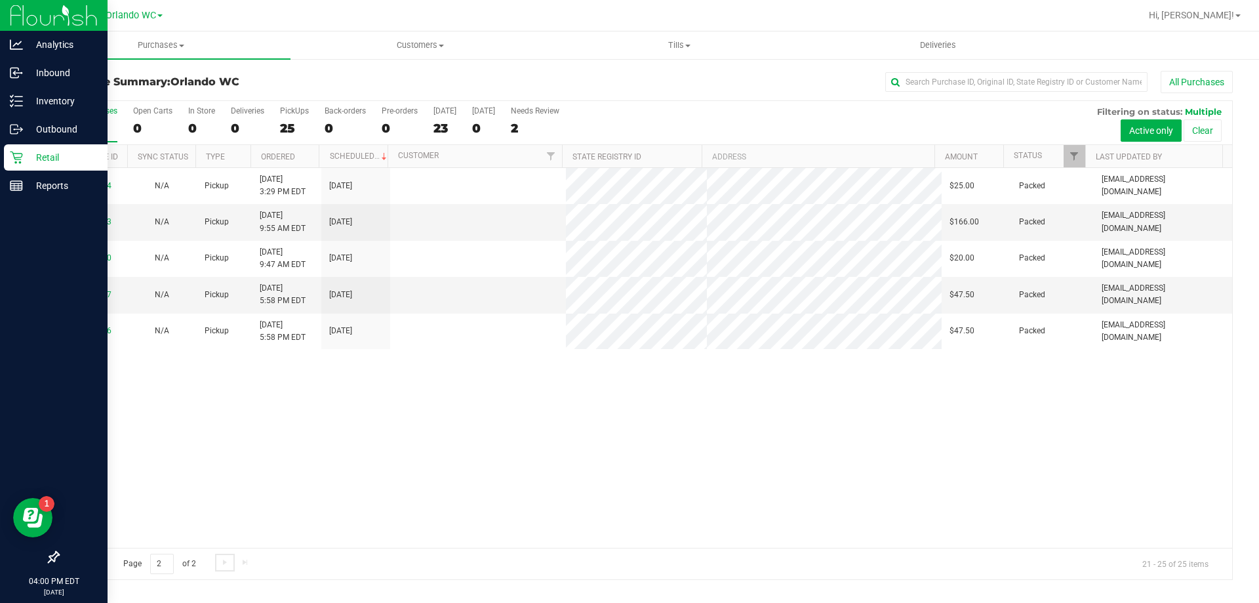
scroll to position [0, 0]
